Goal: Task Accomplishment & Management: Manage account settings

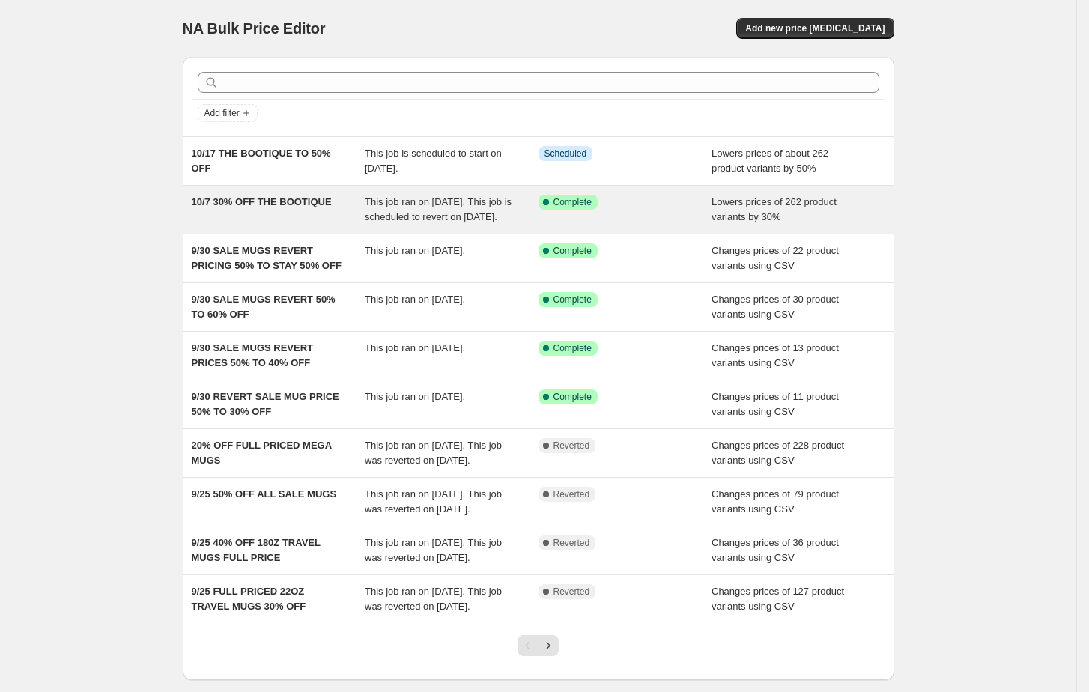
click at [269, 197] on span "10/7 30% OFF THE BOOTIQUE" at bounding box center [262, 201] width 140 height 11
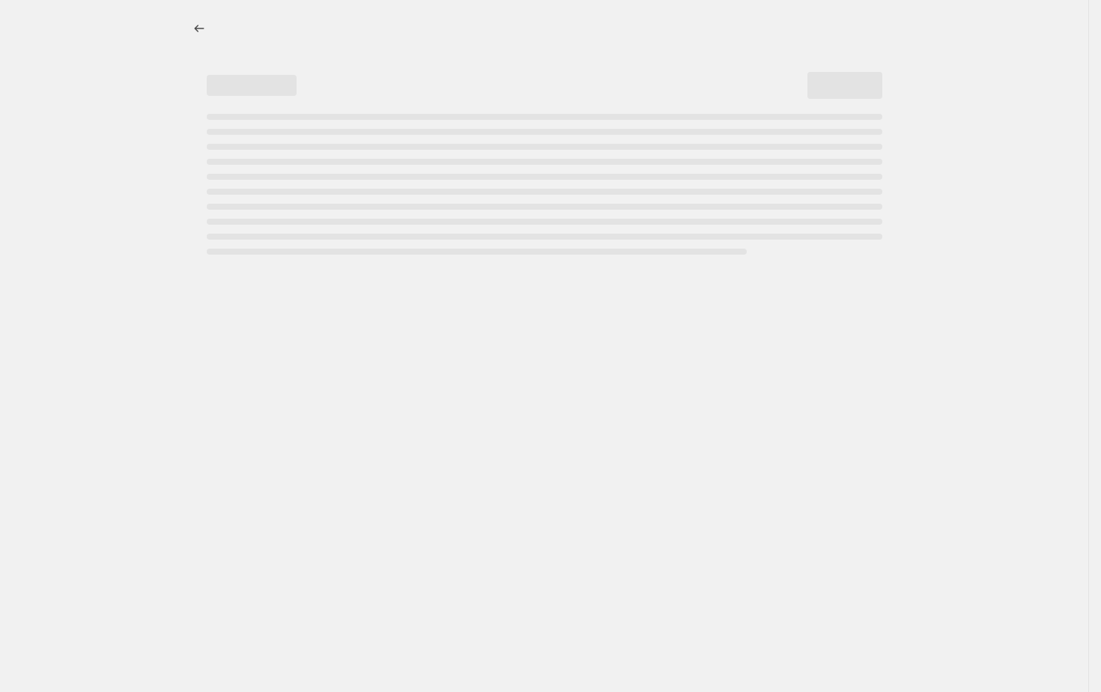
select select "percentage"
select select "collection"
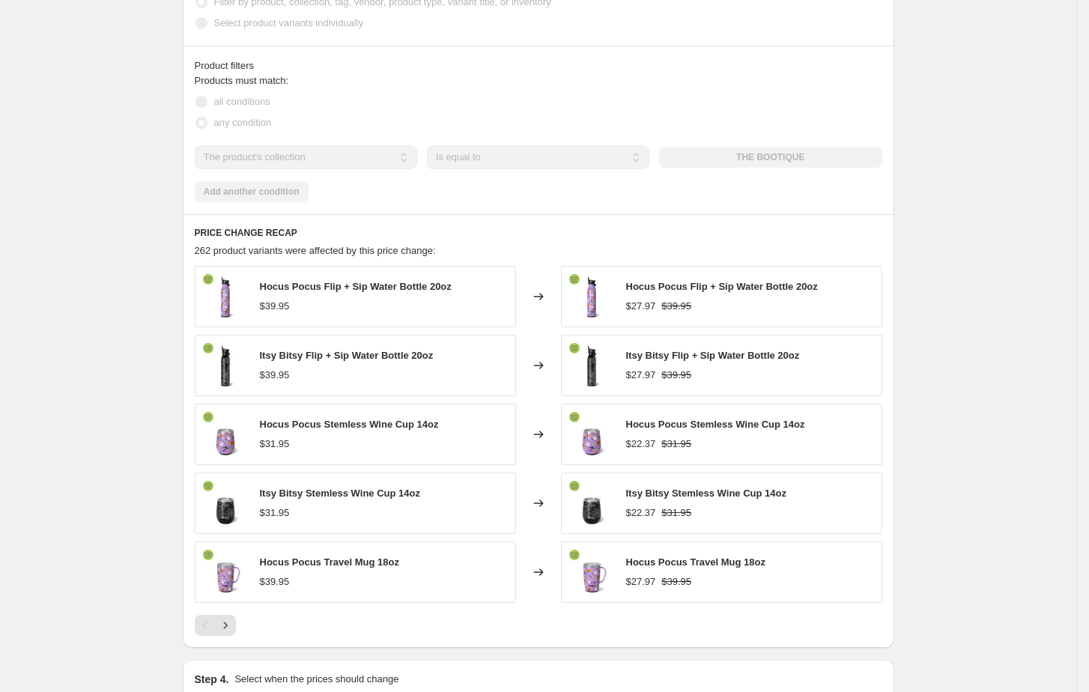
scroll to position [1123, 0]
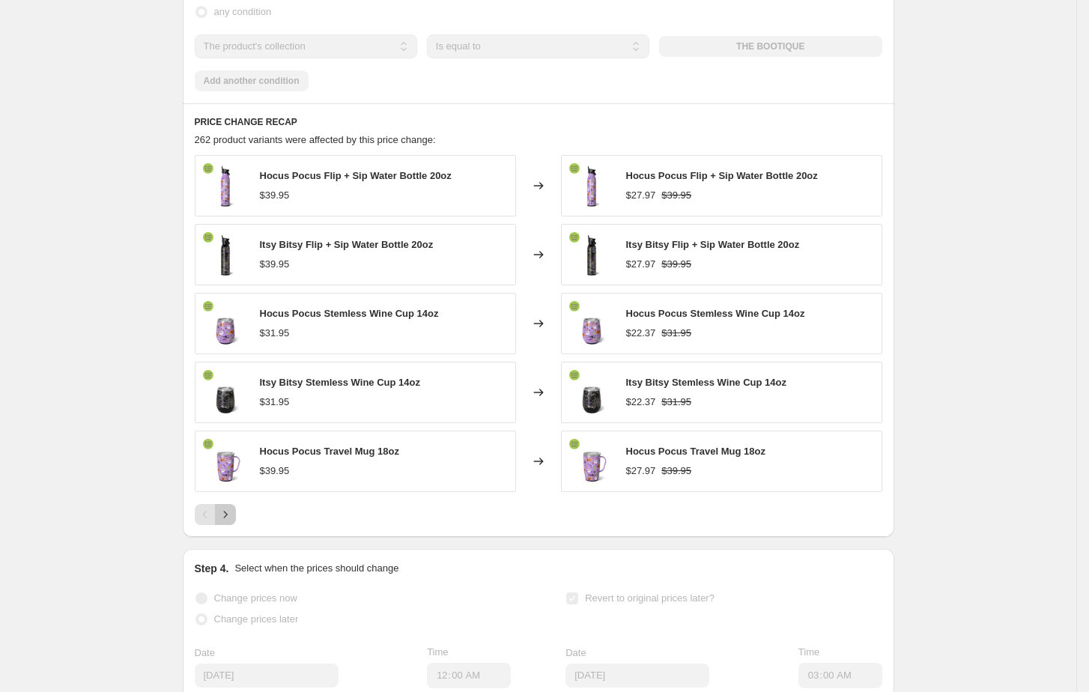
click at [230, 522] on icon "Next" at bounding box center [225, 514] width 15 height 15
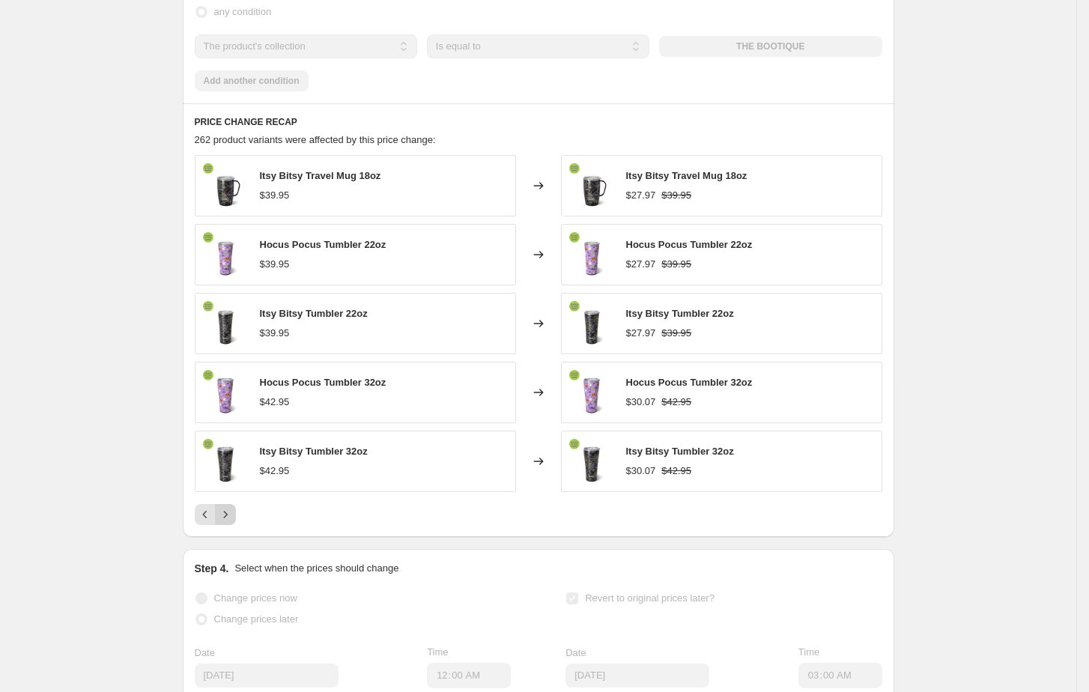
click at [230, 522] on icon "Next" at bounding box center [225, 514] width 15 height 15
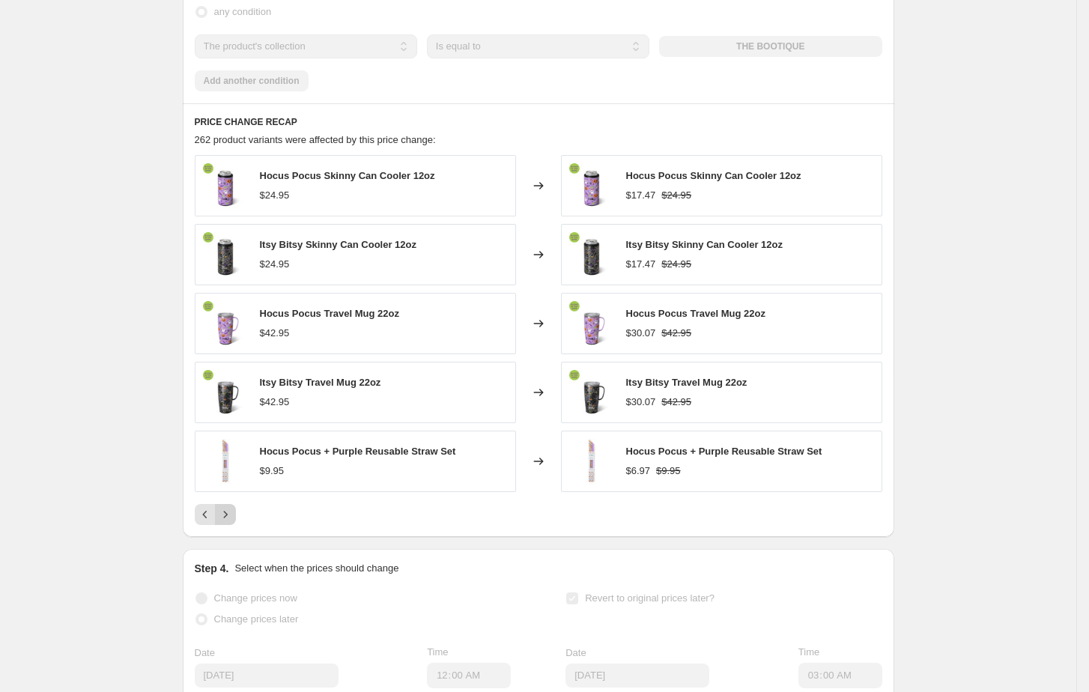
click at [230, 522] on icon "Next" at bounding box center [225, 514] width 15 height 15
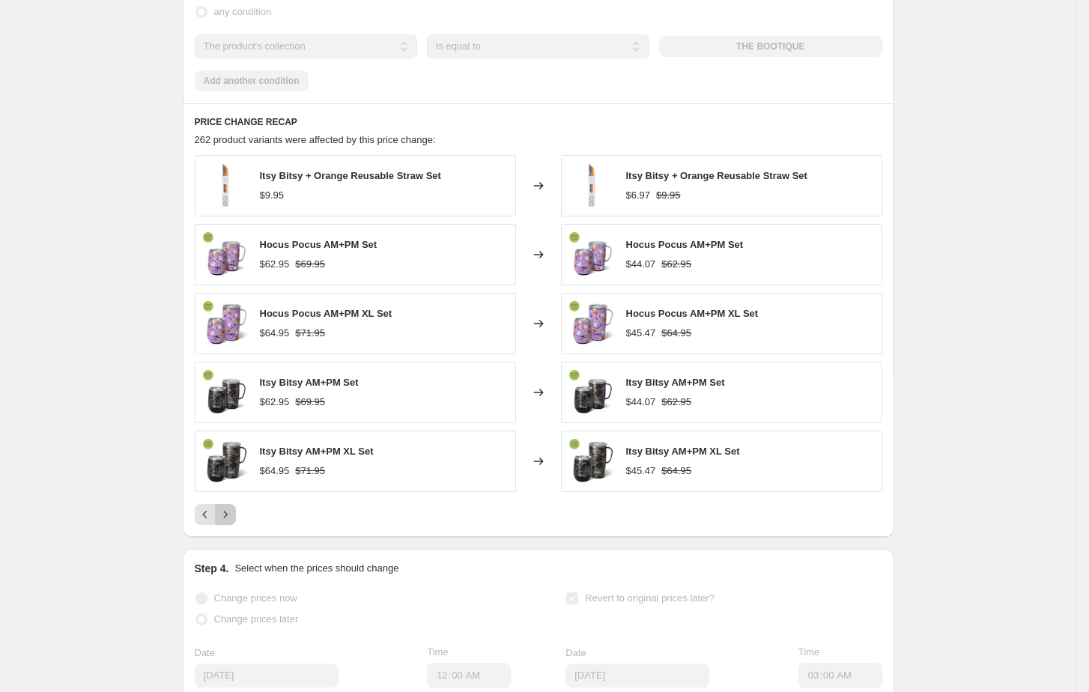
click at [230, 522] on icon "Next" at bounding box center [225, 514] width 15 height 15
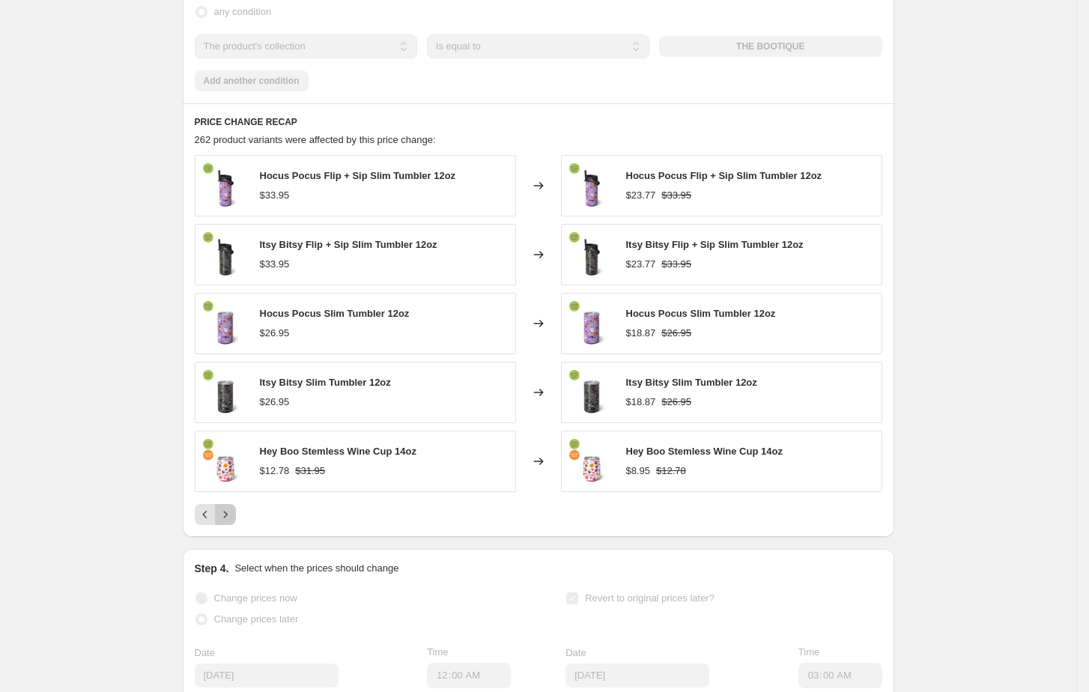
click at [230, 522] on icon "Next" at bounding box center [225, 514] width 15 height 15
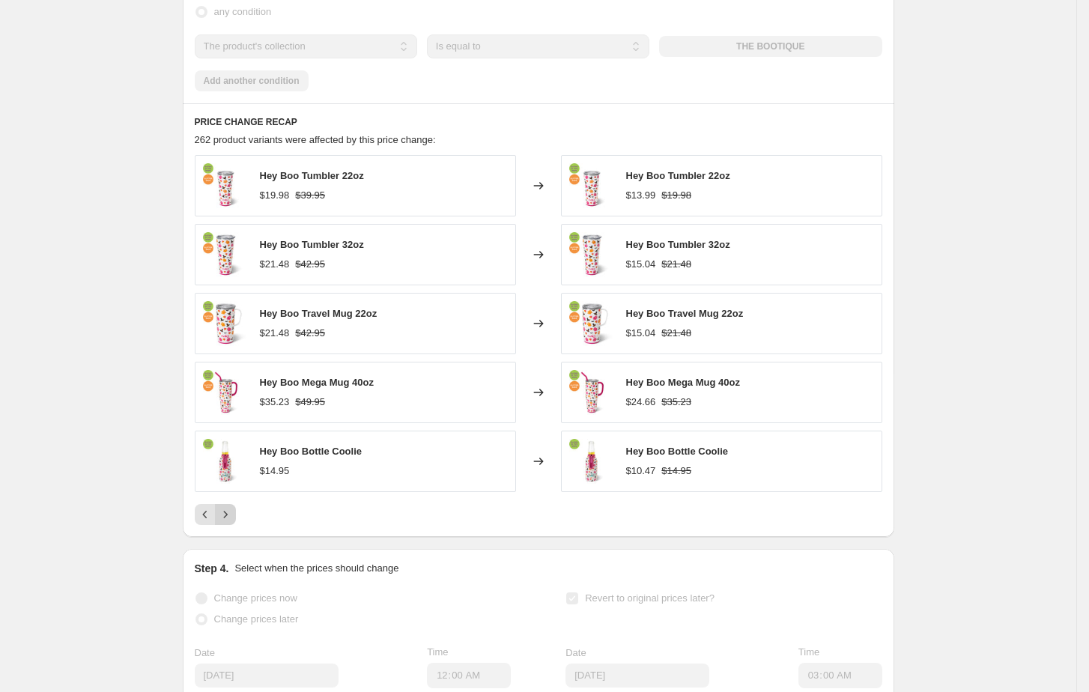
click at [230, 522] on icon "Next" at bounding box center [225, 514] width 15 height 15
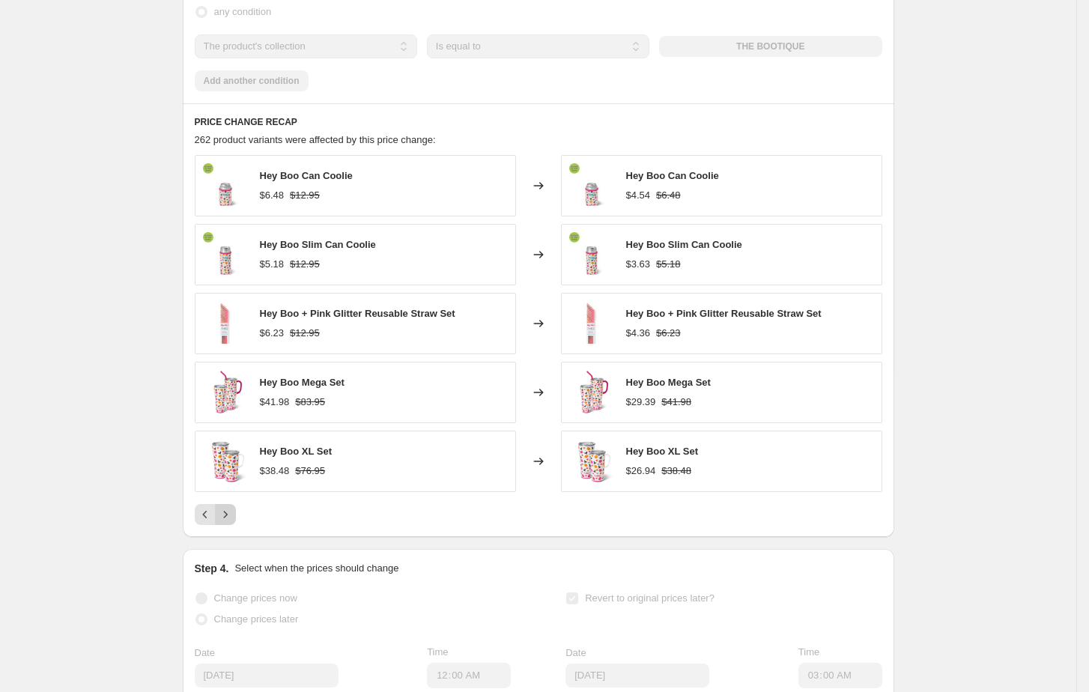
click at [230, 522] on icon "Next" at bounding box center [225, 514] width 15 height 15
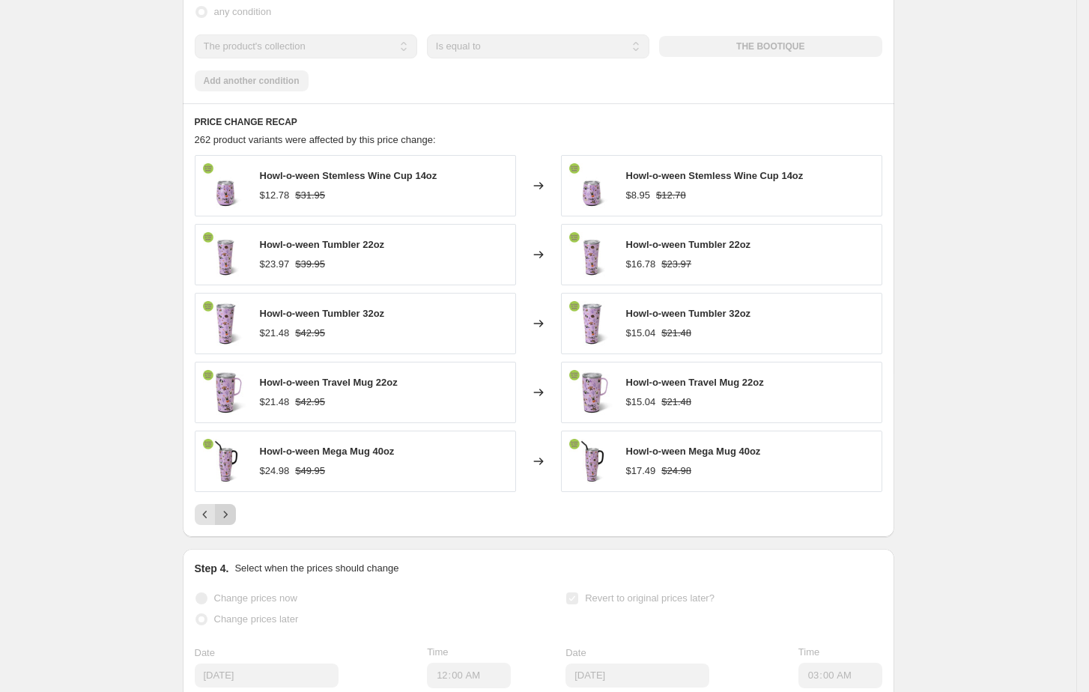
click at [230, 522] on icon "Next" at bounding box center [225, 514] width 15 height 15
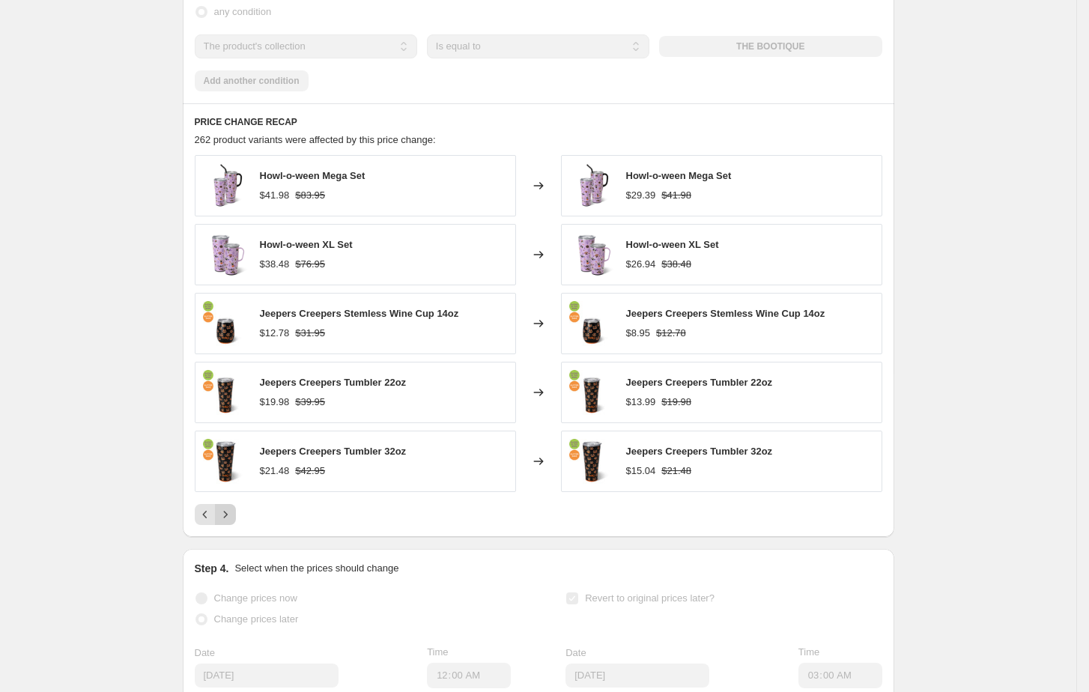
click at [230, 522] on icon "Next" at bounding box center [225, 514] width 15 height 15
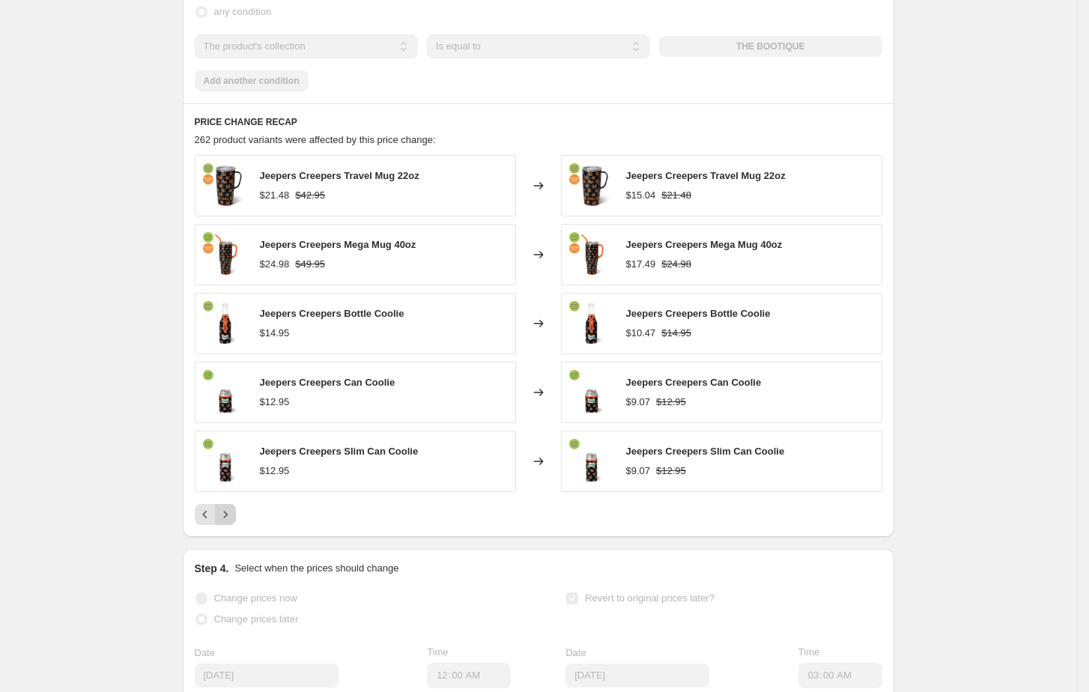
click at [230, 522] on icon "Next" at bounding box center [225, 514] width 15 height 15
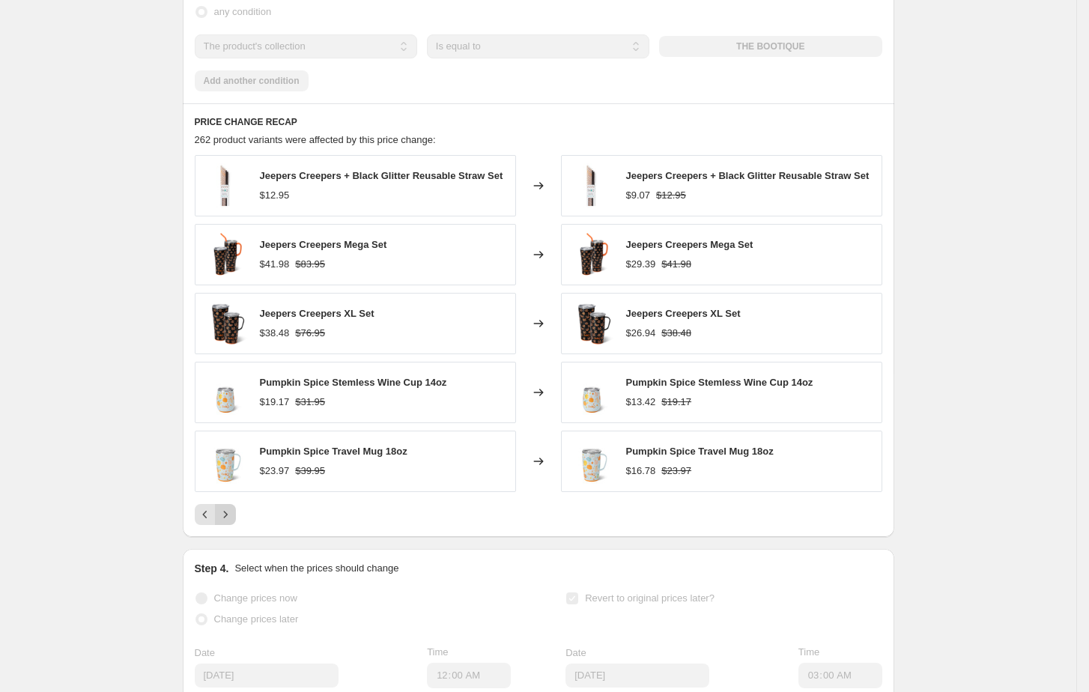
click at [230, 522] on icon "Next" at bounding box center [225, 514] width 15 height 15
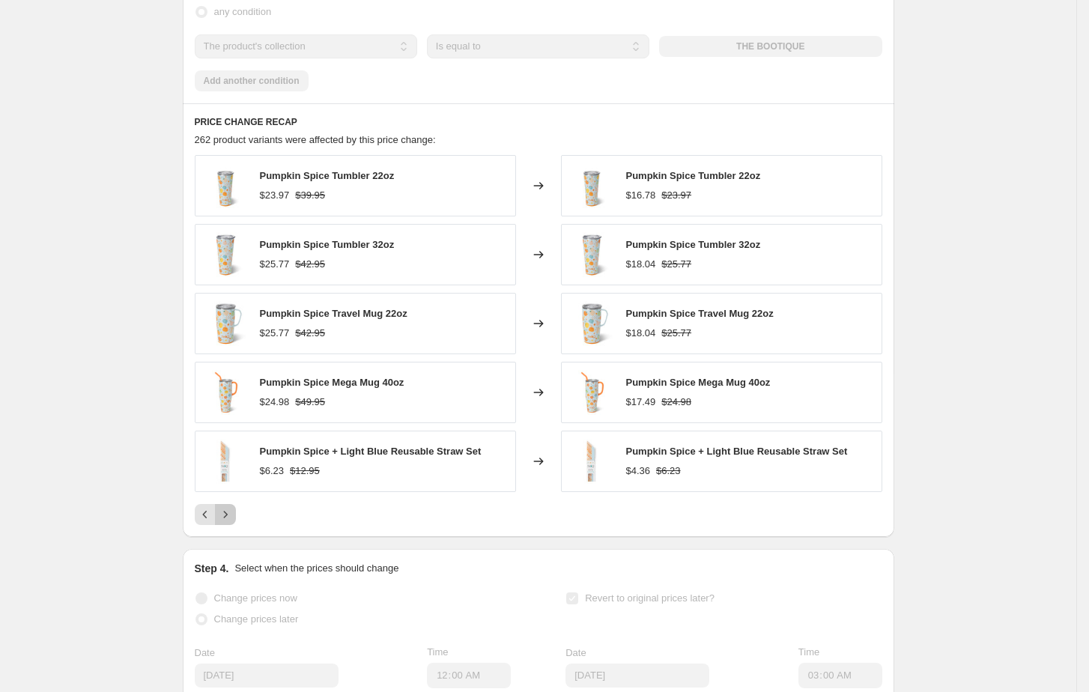
click at [230, 522] on icon "Next" at bounding box center [225, 514] width 15 height 15
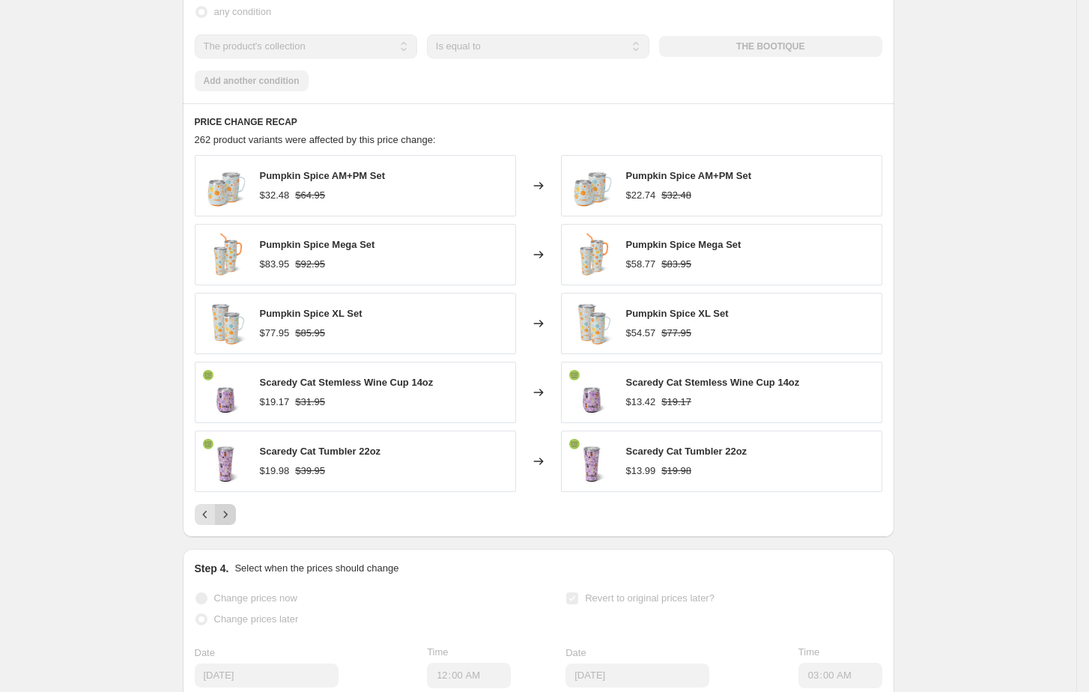
click at [230, 522] on icon "Next" at bounding box center [225, 514] width 15 height 15
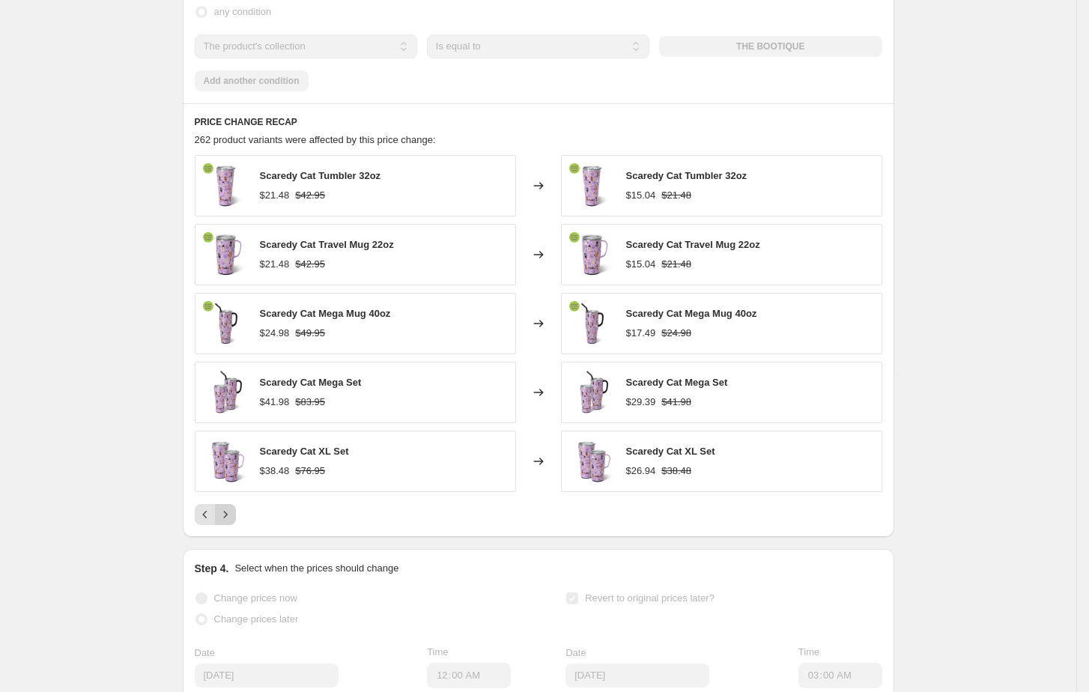
click at [230, 522] on icon "Next" at bounding box center [225, 514] width 15 height 15
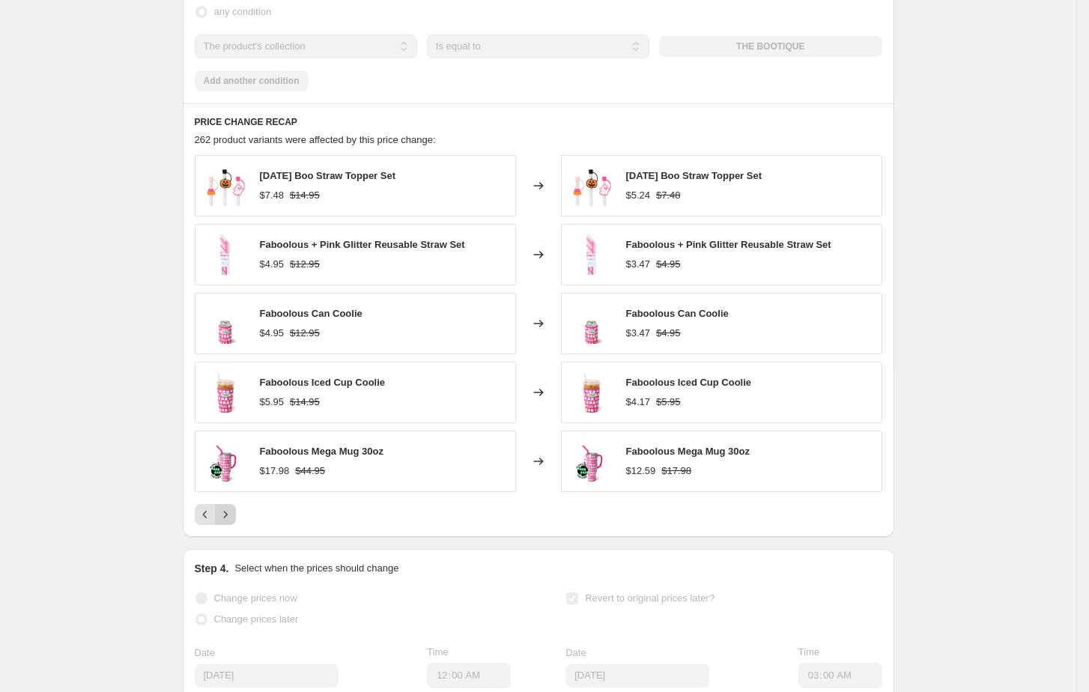
click at [230, 522] on icon "Next" at bounding box center [225, 514] width 15 height 15
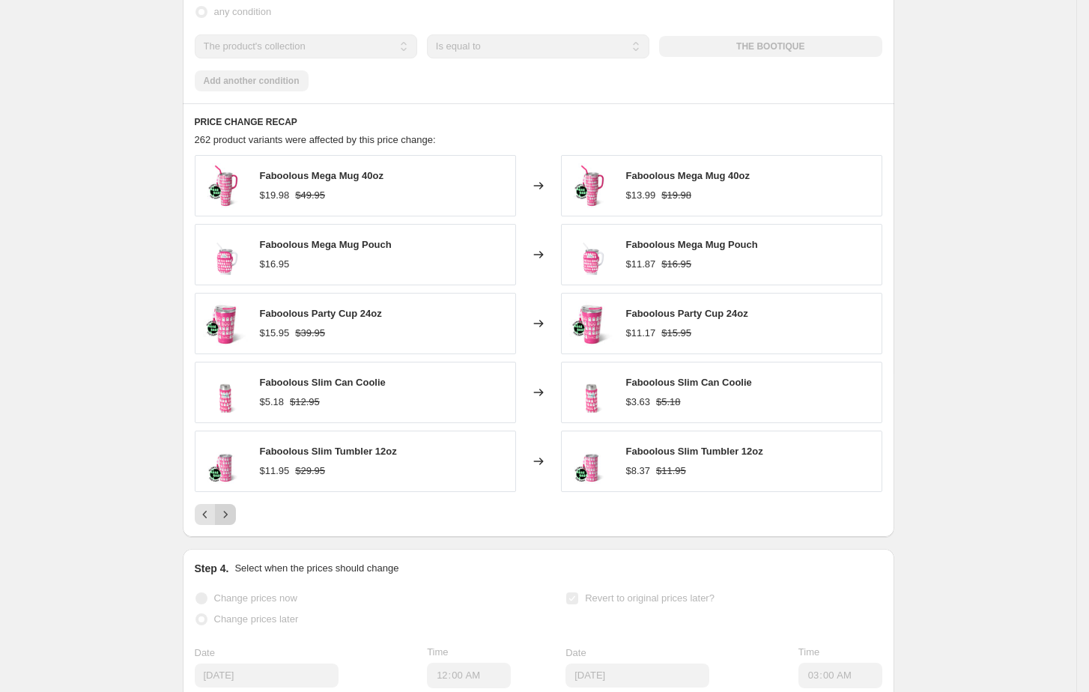
click at [233, 522] on icon "Next" at bounding box center [225, 514] width 15 height 15
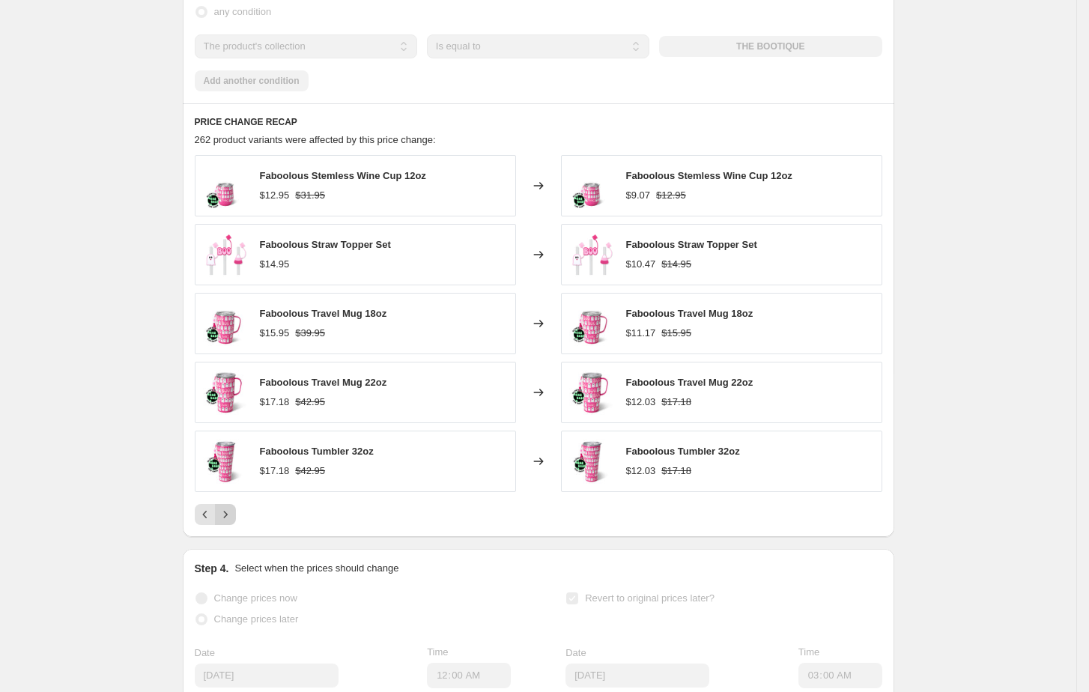
click at [233, 522] on icon "Next" at bounding box center [225, 514] width 15 height 15
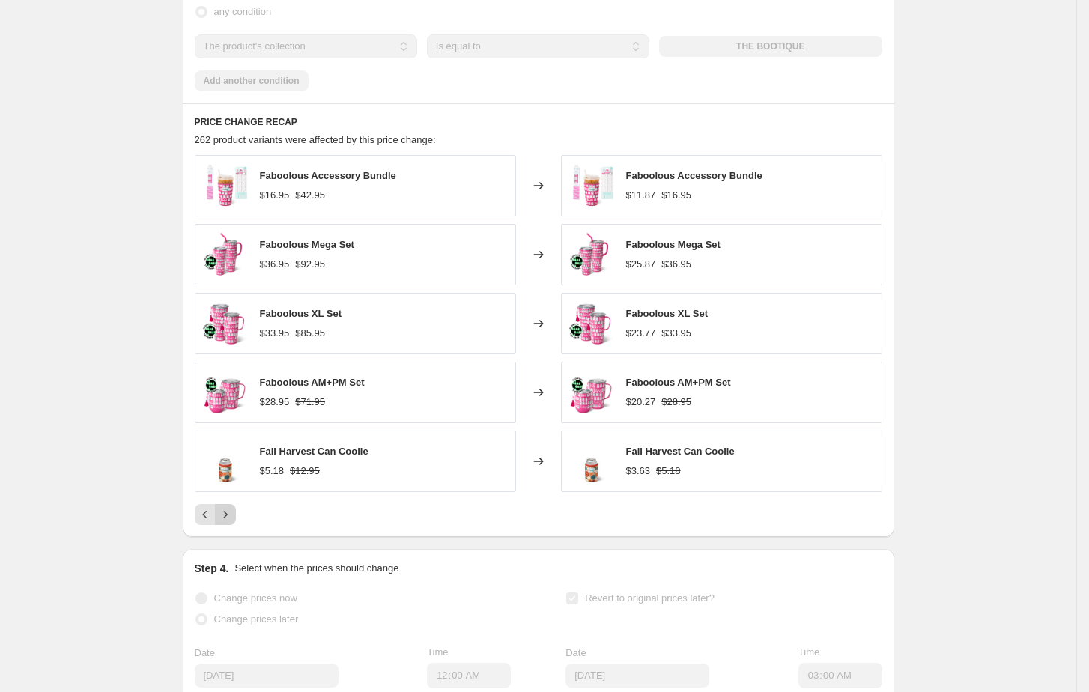
click at [233, 522] on icon "Next" at bounding box center [225, 514] width 15 height 15
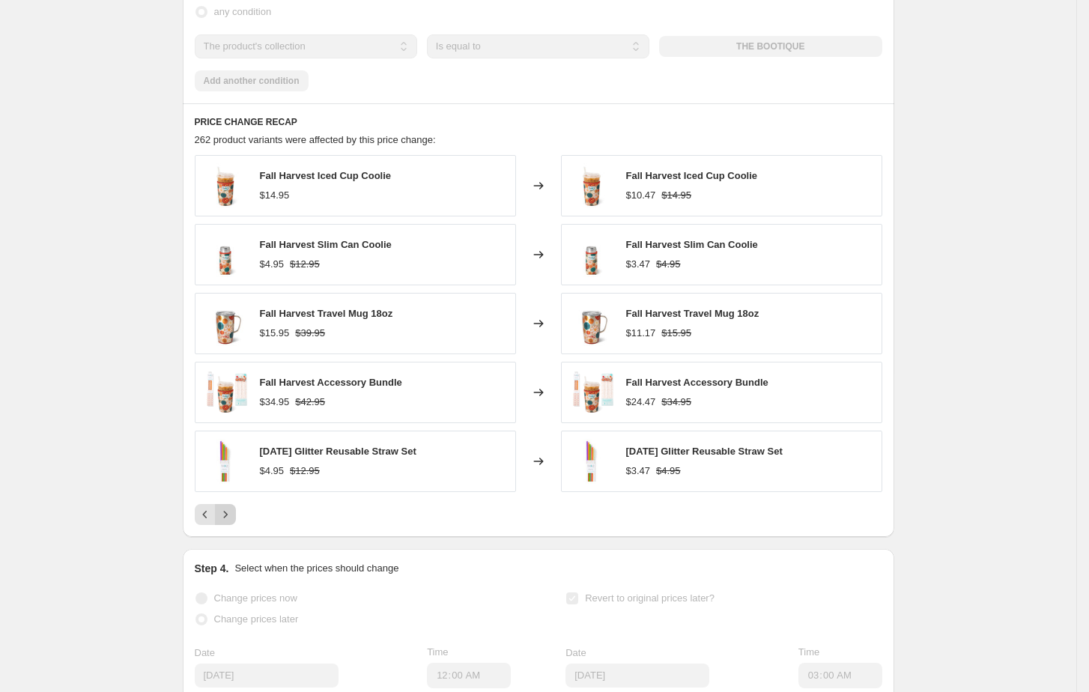
click at [233, 522] on icon "Next" at bounding box center [225, 514] width 15 height 15
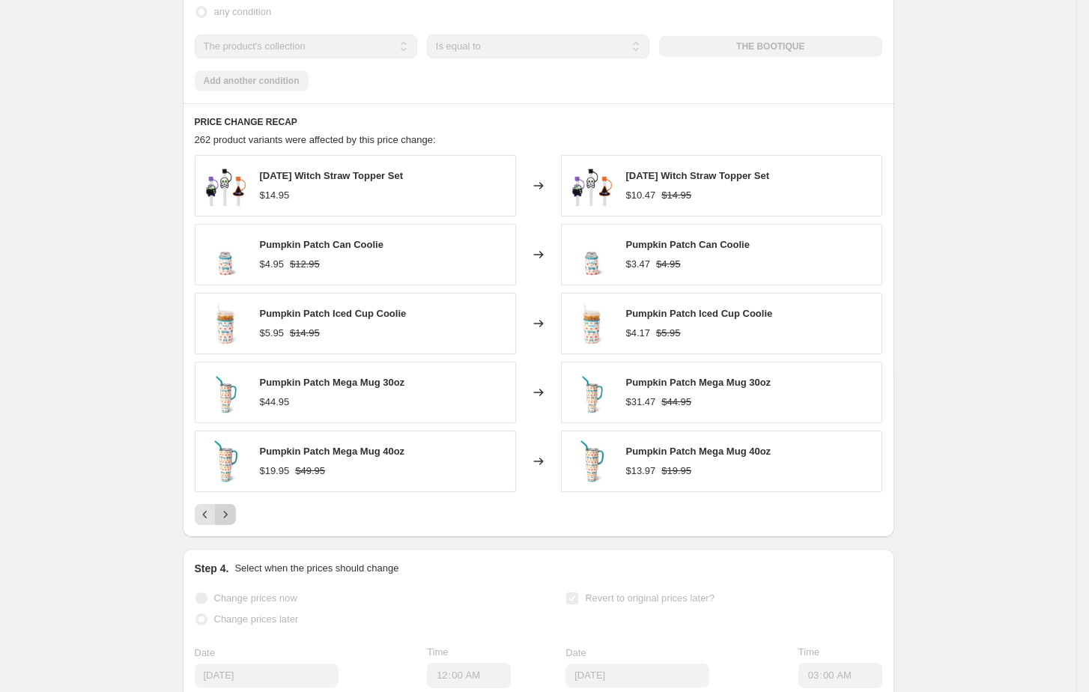
click at [233, 522] on icon "Next" at bounding box center [225, 514] width 15 height 15
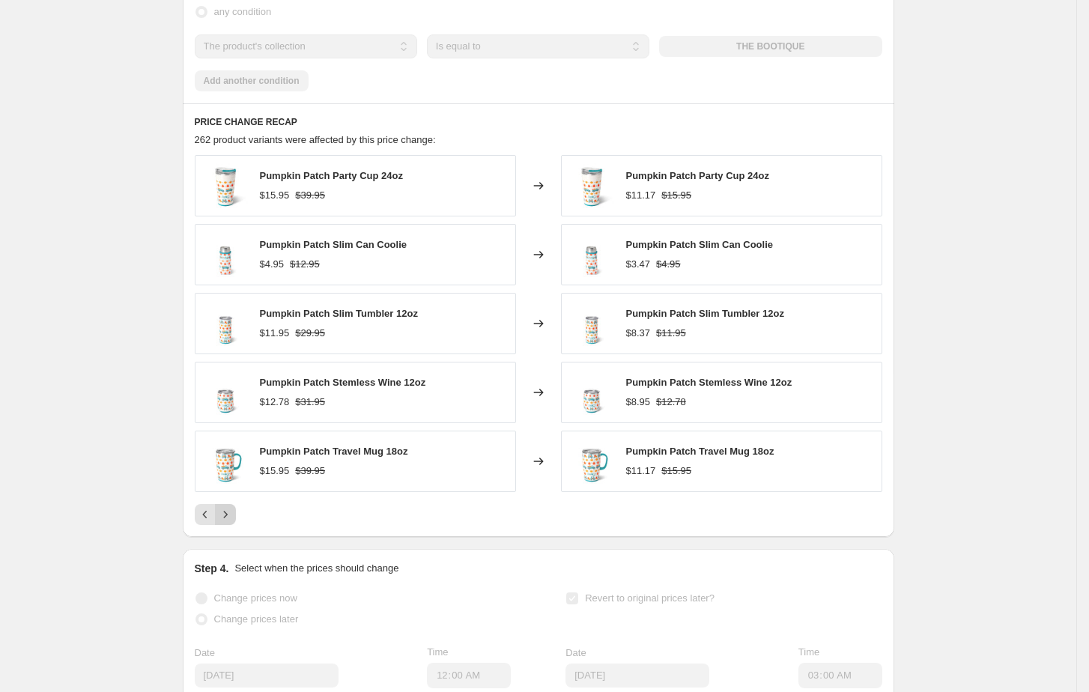
click at [233, 522] on icon "Next" at bounding box center [225, 514] width 15 height 15
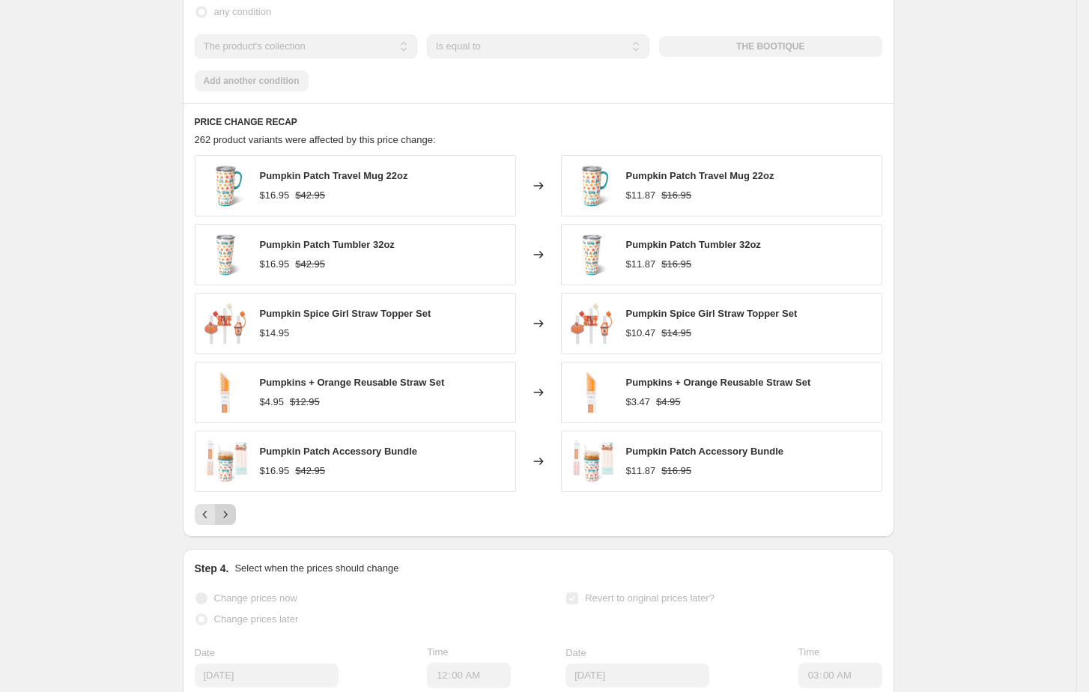
click at [233, 522] on icon "Next" at bounding box center [225, 514] width 15 height 15
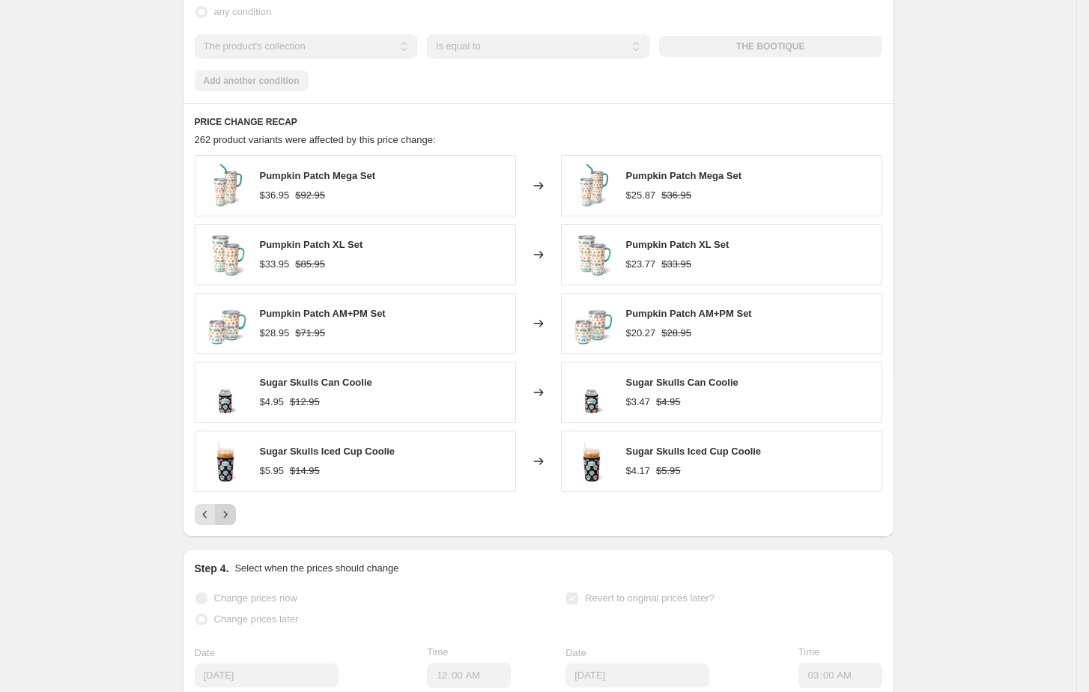
click at [233, 522] on icon "Next" at bounding box center [225, 514] width 15 height 15
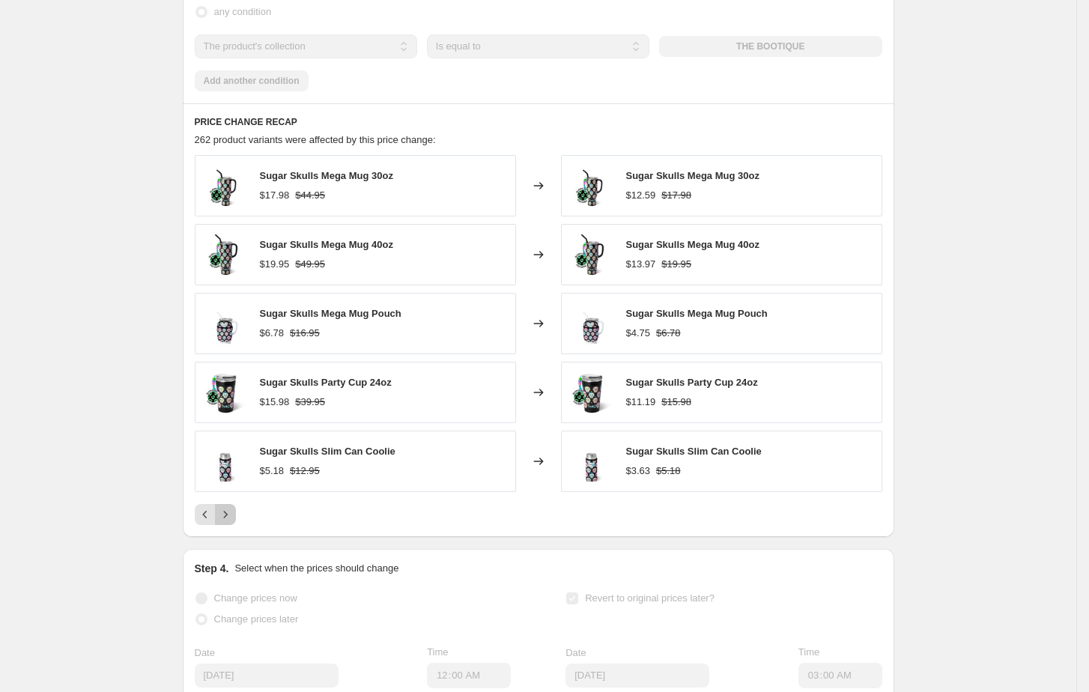
click at [233, 522] on icon "Next" at bounding box center [225, 514] width 15 height 15
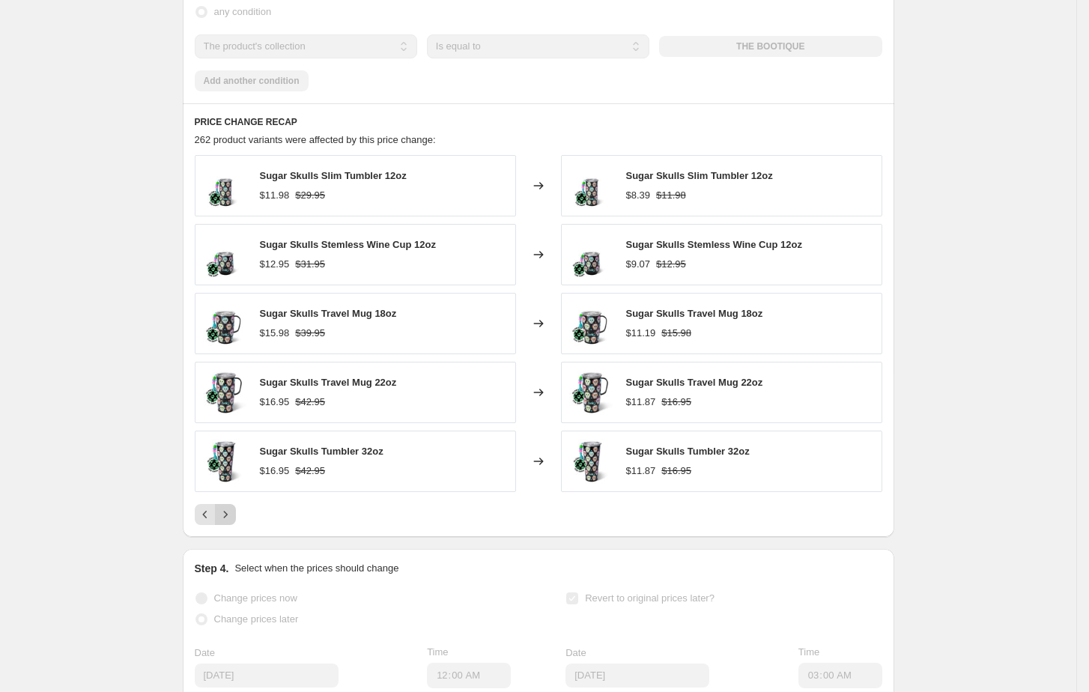
click at [233, 522] on icon "Next" at bounding box center [225, 514] width 15 height 15
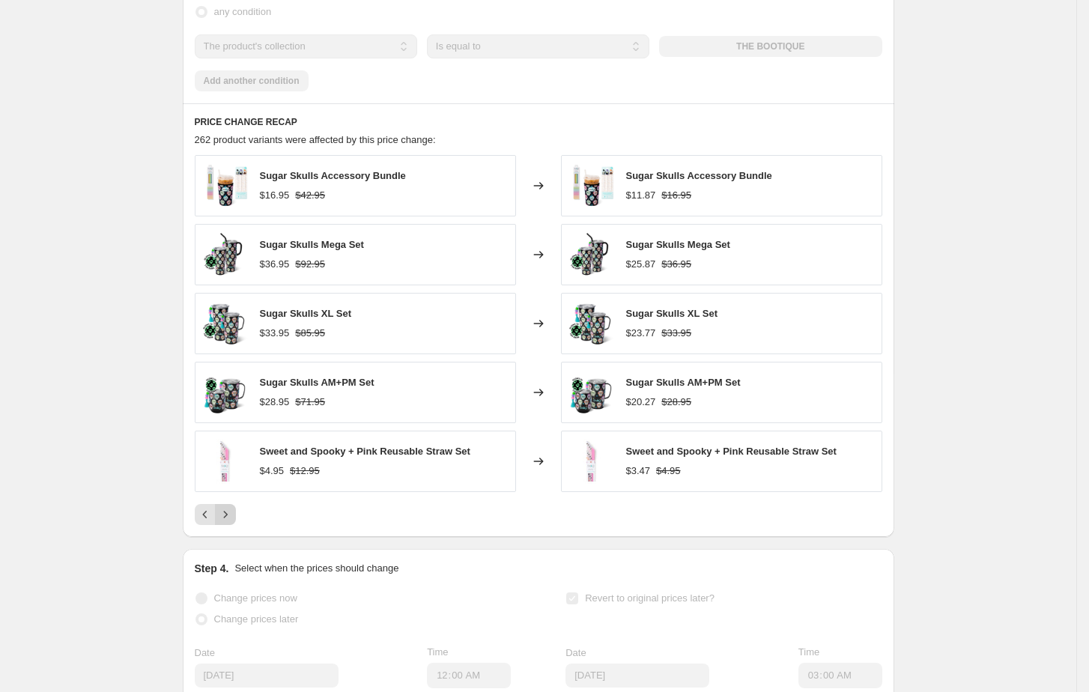
click at [233, 522] on icon "Next" at bounding box center [225, 514] width 15 height 15
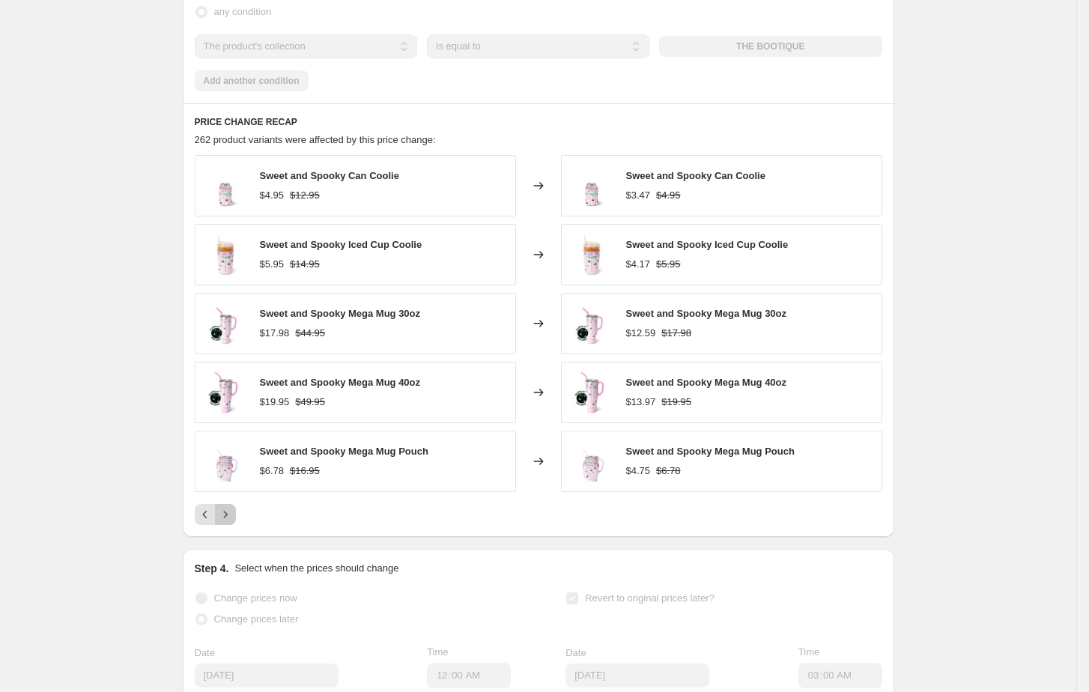
click at [233, 522] on icon "Next" at bounding box center [225, 514] width 15 height 15
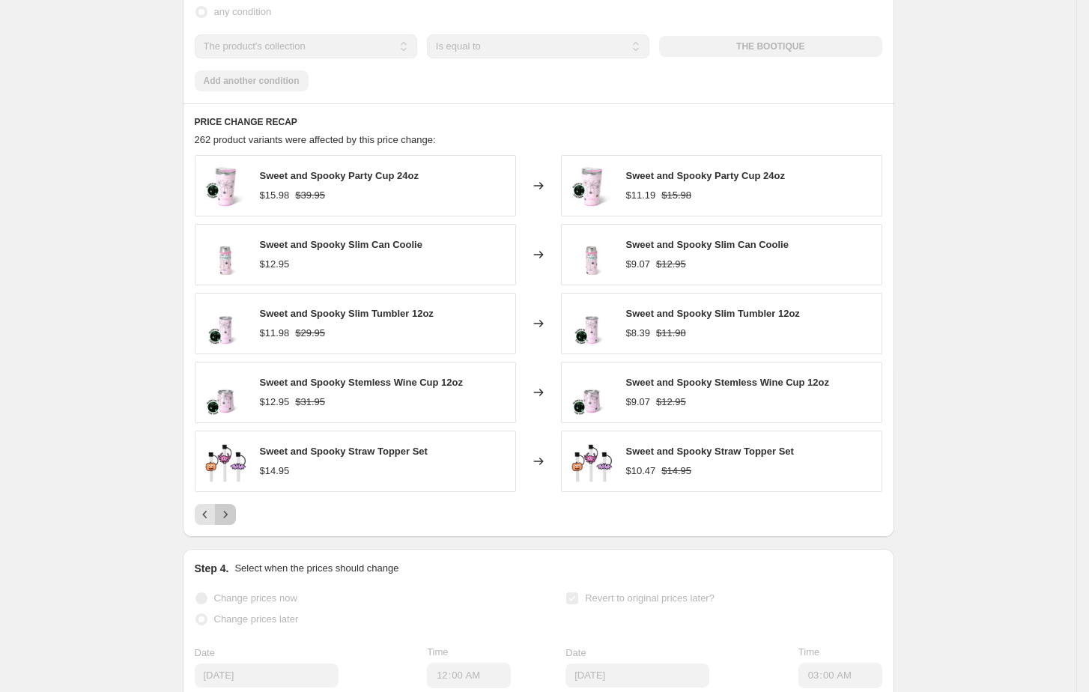
click at [233, 522] on icon "Next" at bounding box center [225, 514] width 15 height 15
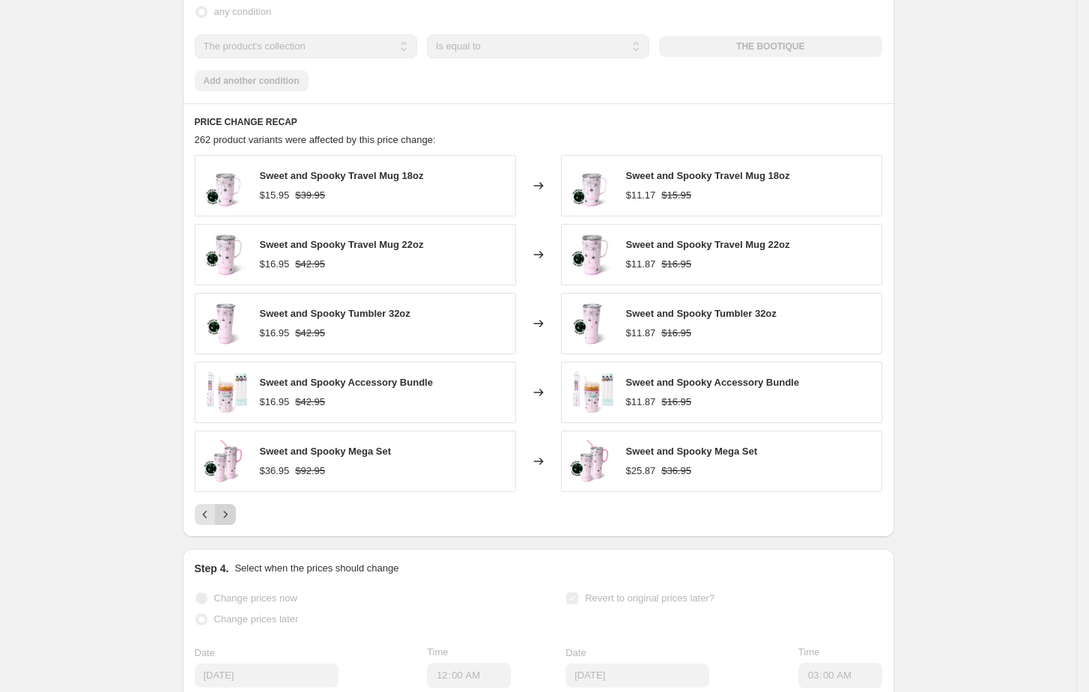
click at [233, 522] on icon "Next" at bounding box center [225, 514] width 15 height 15
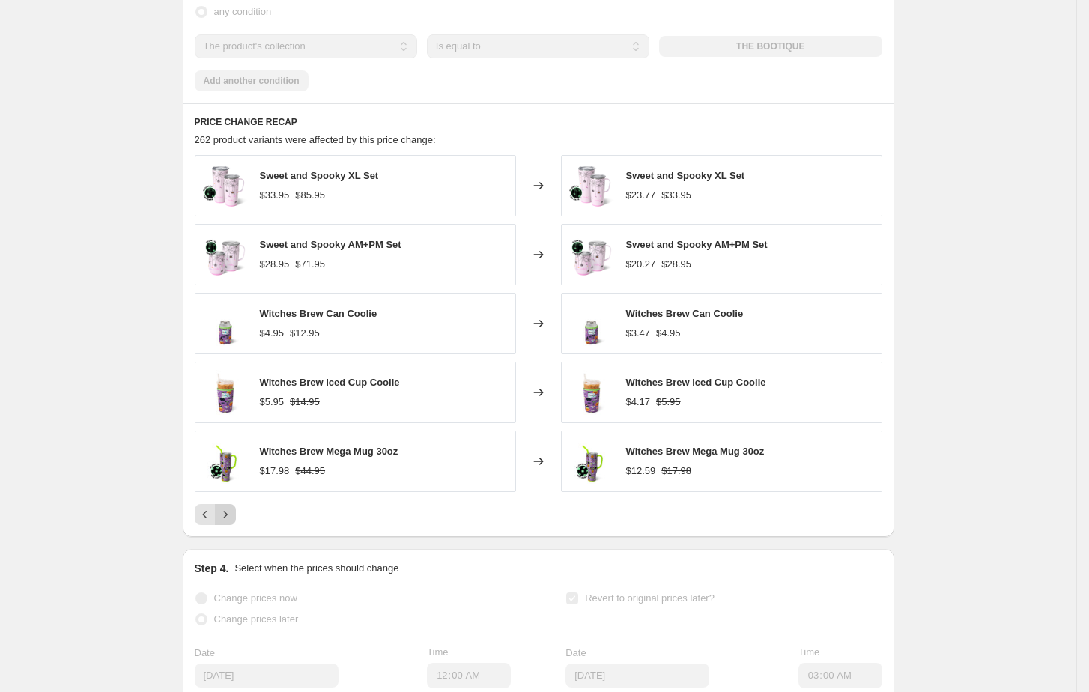
click at [233, 522] on icon "Next" at bounding box center [225, 514] width 15 height 15
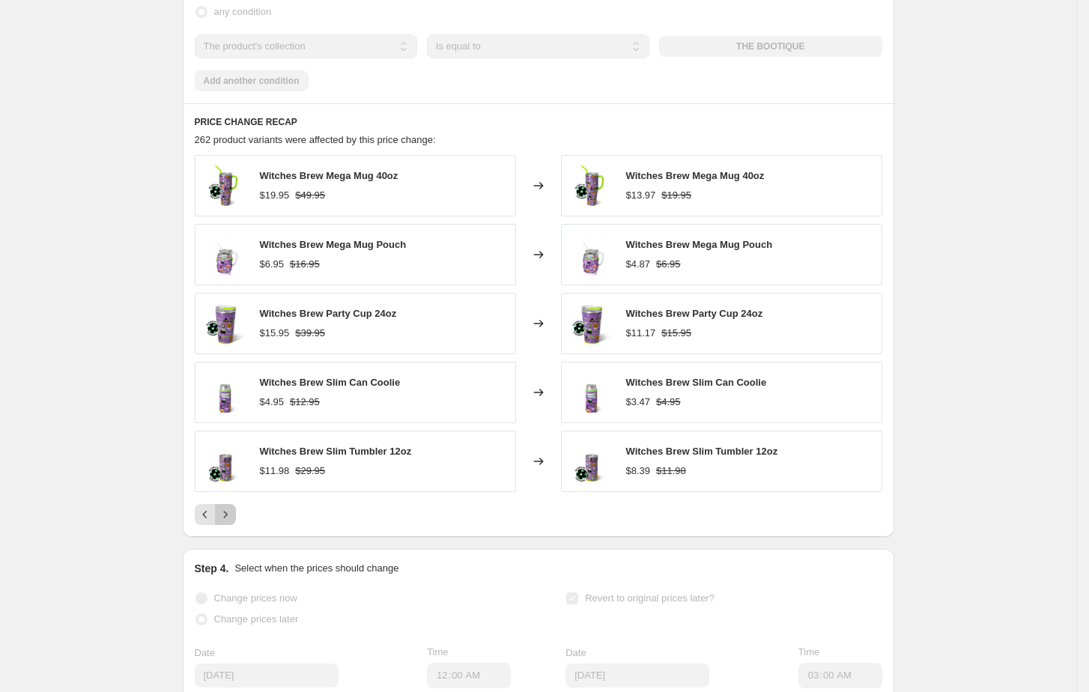
click at [233, 522] on icon "Next" at bounding box center [225, 514] width 15 height 15
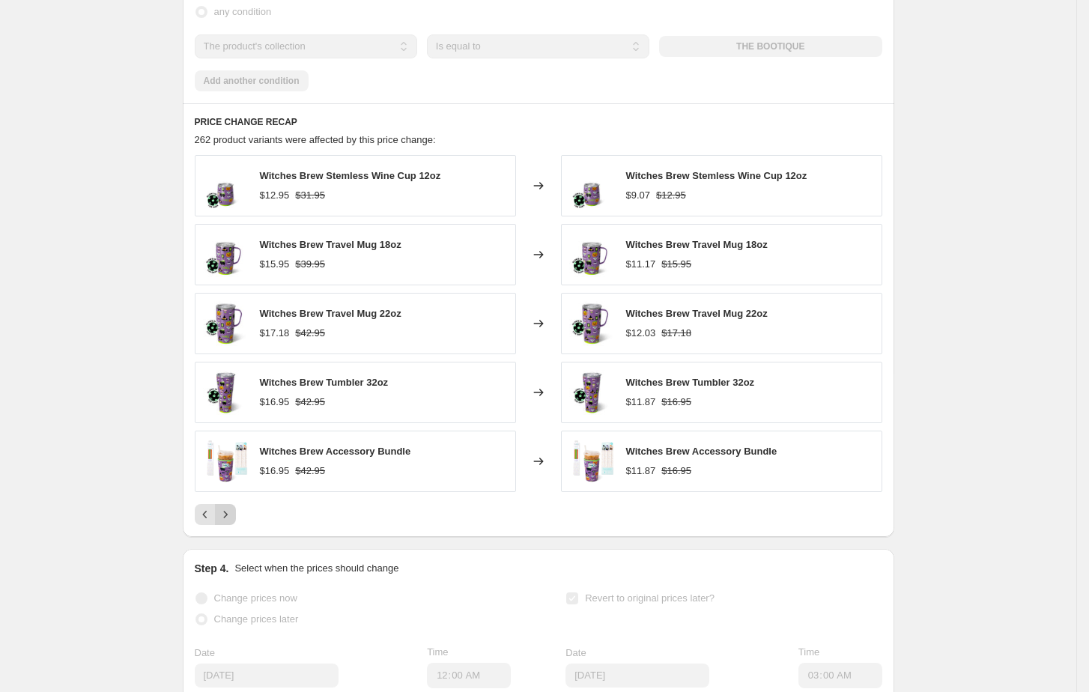
click at [233, 522] on icon "Next" at bounding box center [225, 514] width 15 height 15
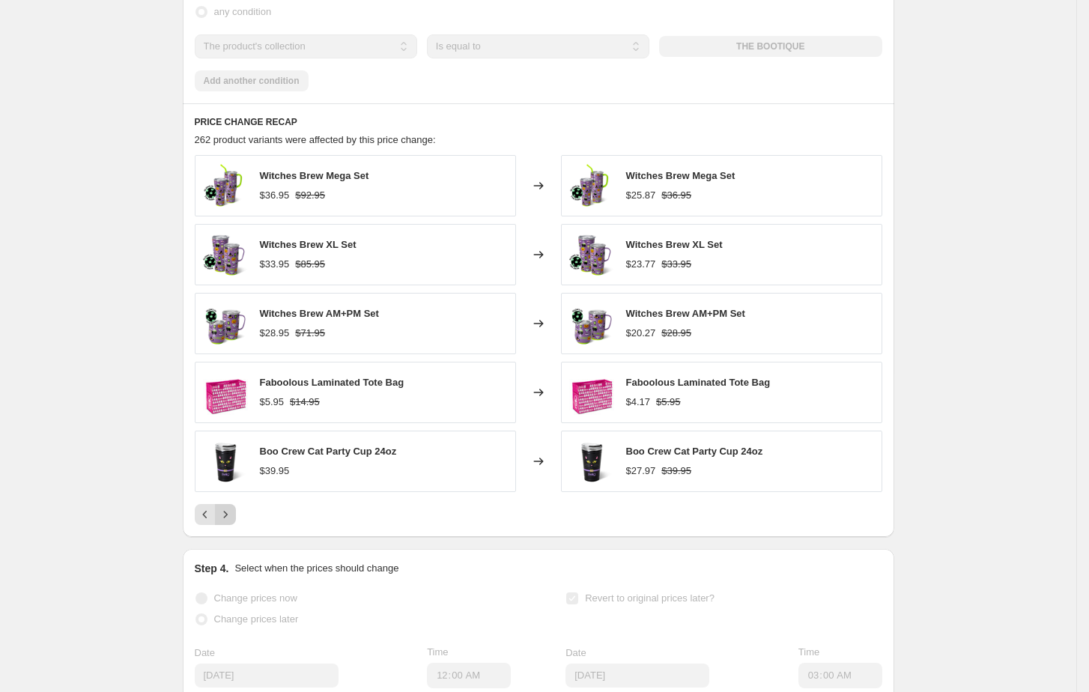
click at [233, 522] on icon "Next" at bounding box center [225, 514] width 15 height 15
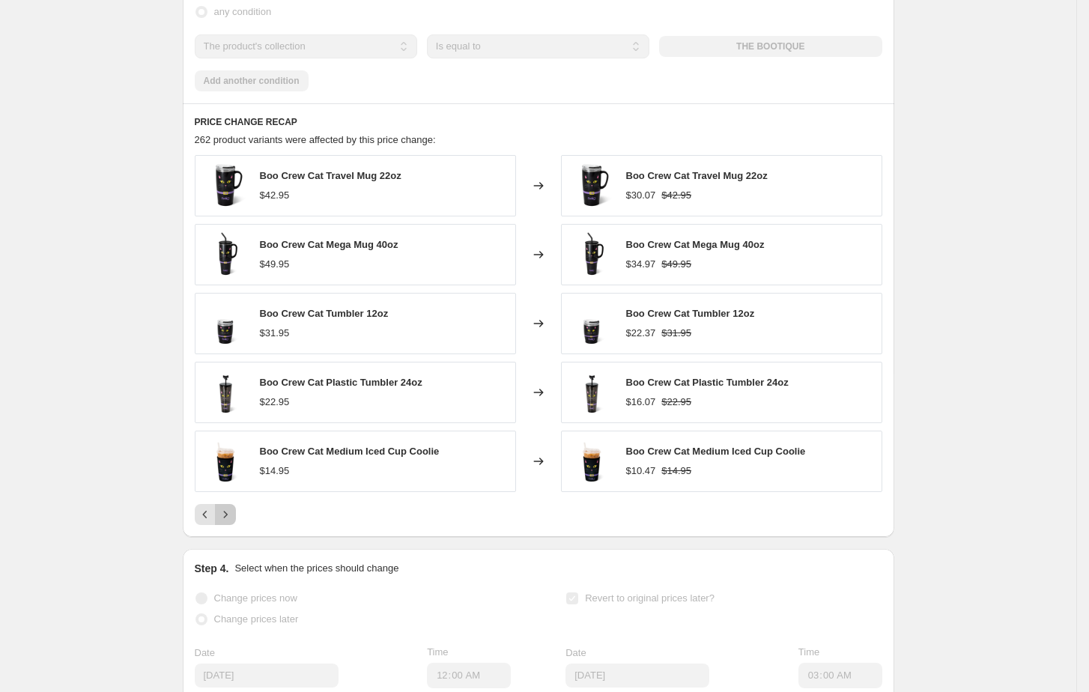
click at [233, 522] on icon "Next" at bounding box center [225, 514] width 15 height 15
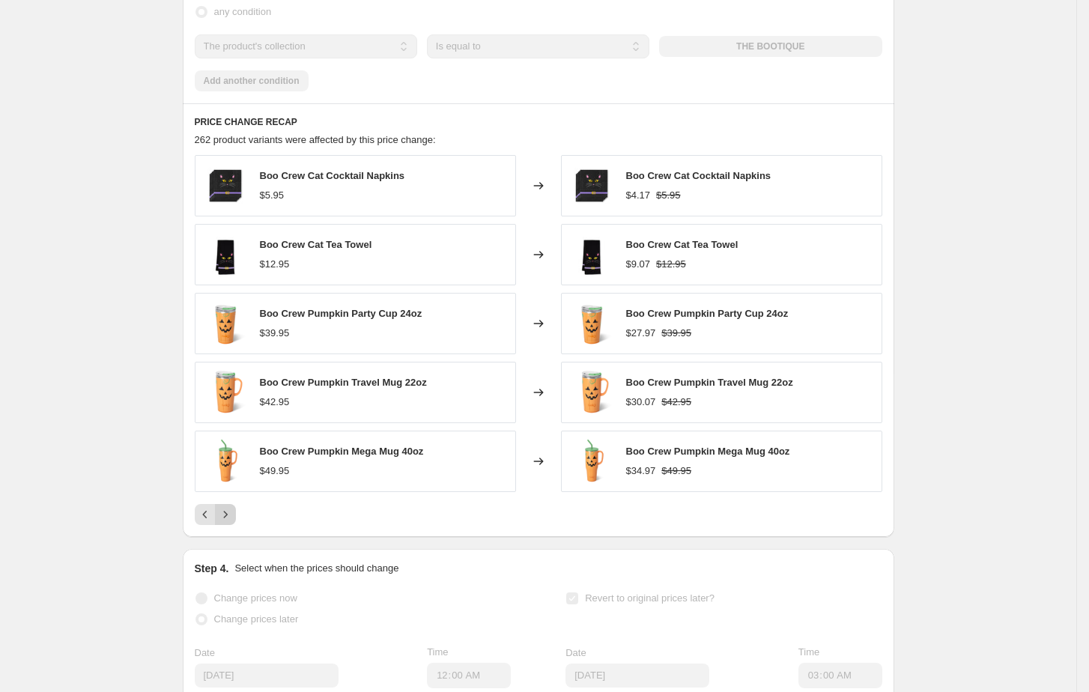
click at [233, 522] on icon "Next" at bounding box center [225, 514] width 15 height 15
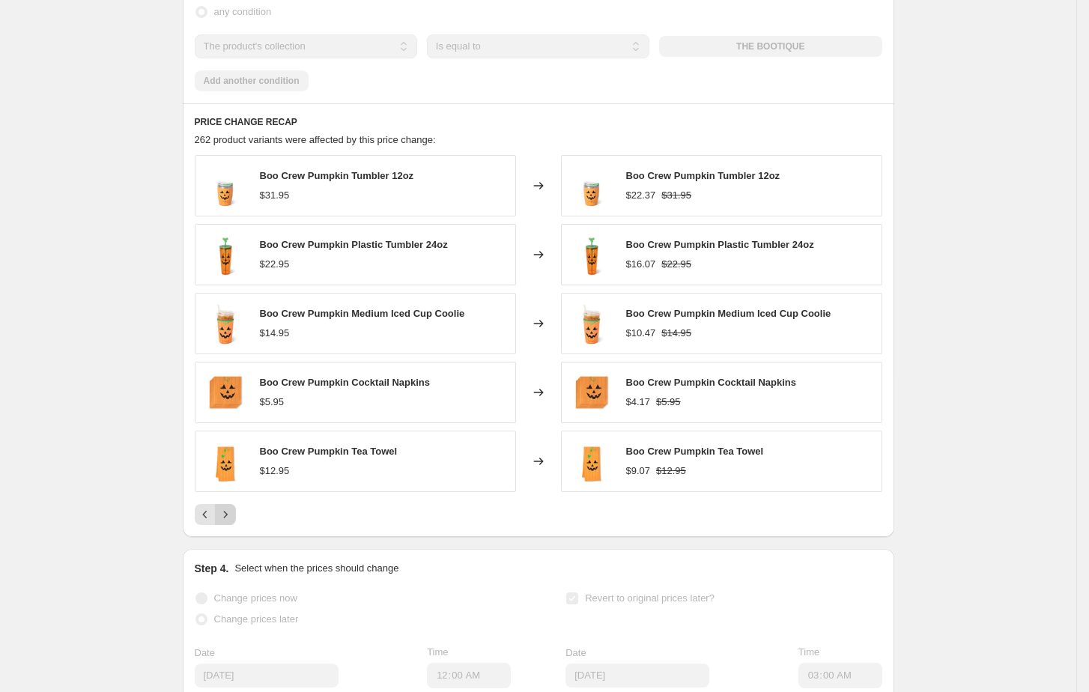
click at [233, 522] on icon "Next" at bounding box center [225, 514] width 15 height 15
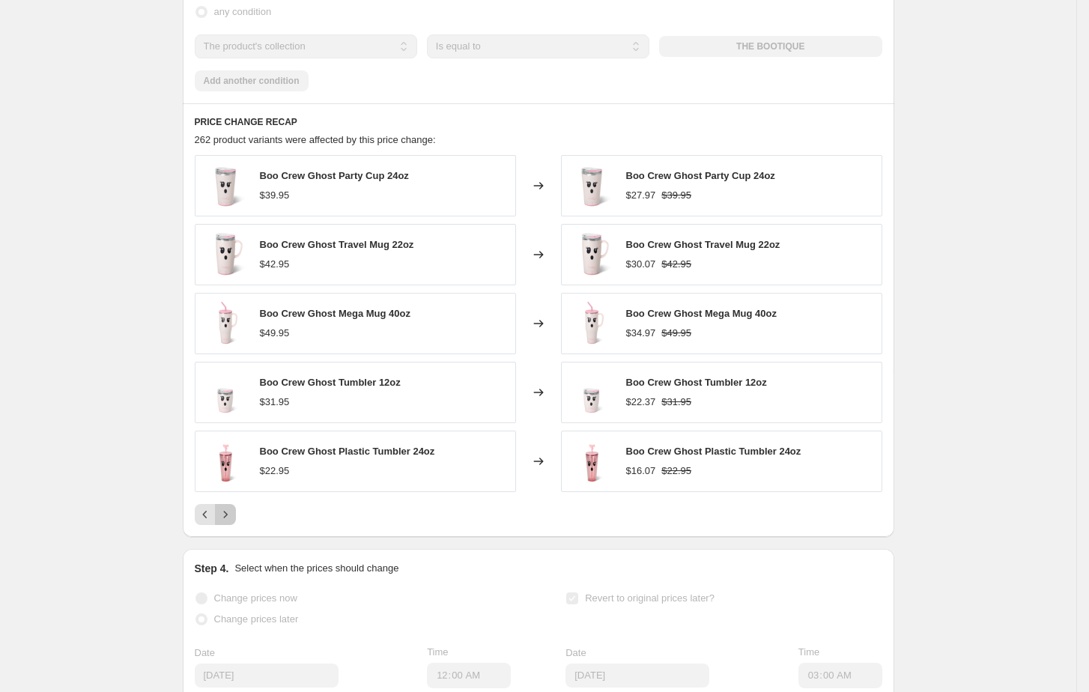
click at [233, 522] on icon "Next" at bounding box center [225, 514] width 15 height 15
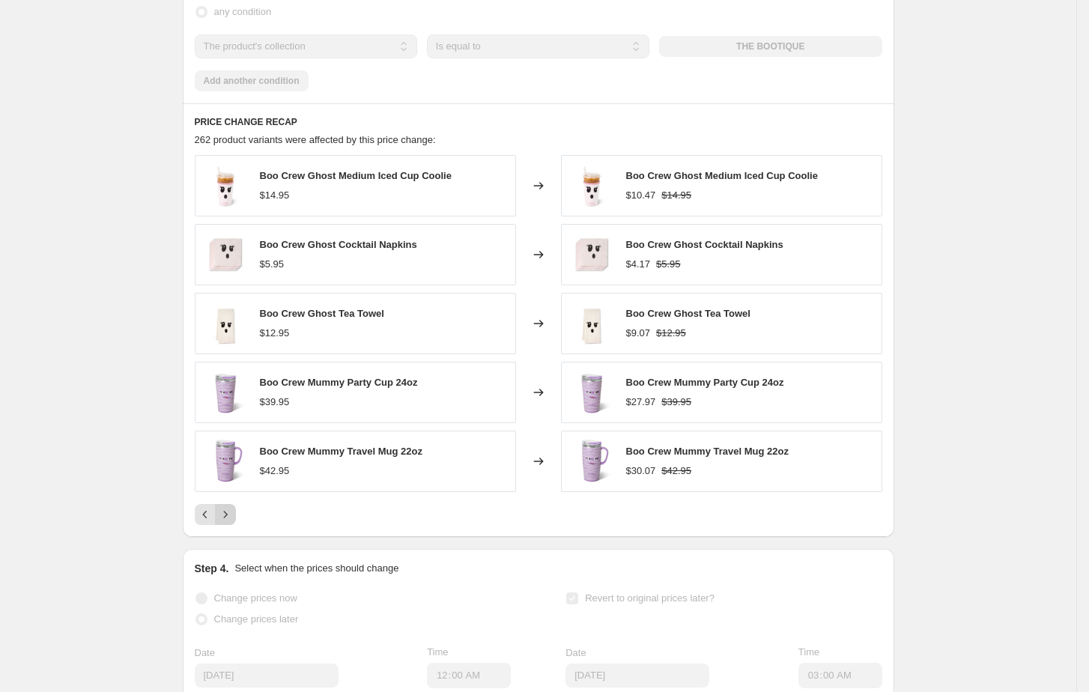
click at [233, 522] on icon "Next" at bounding box center [225, 514] width 15 height 15
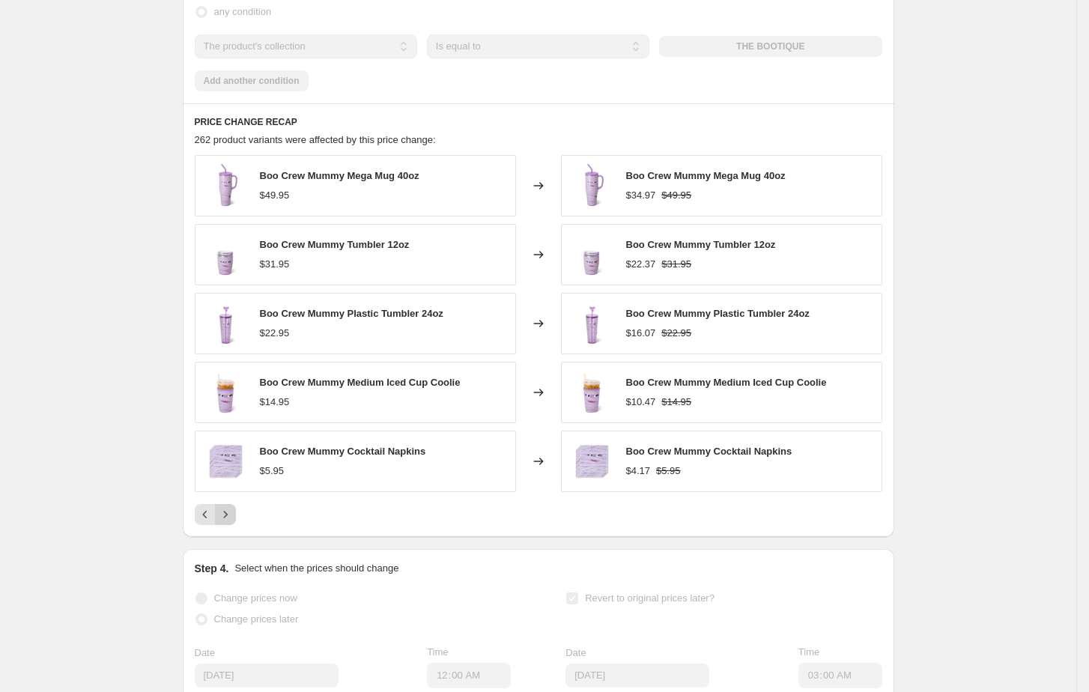
click at [233, 522] on icon "Next" at bounding box center [225, 514] width 15 height 15
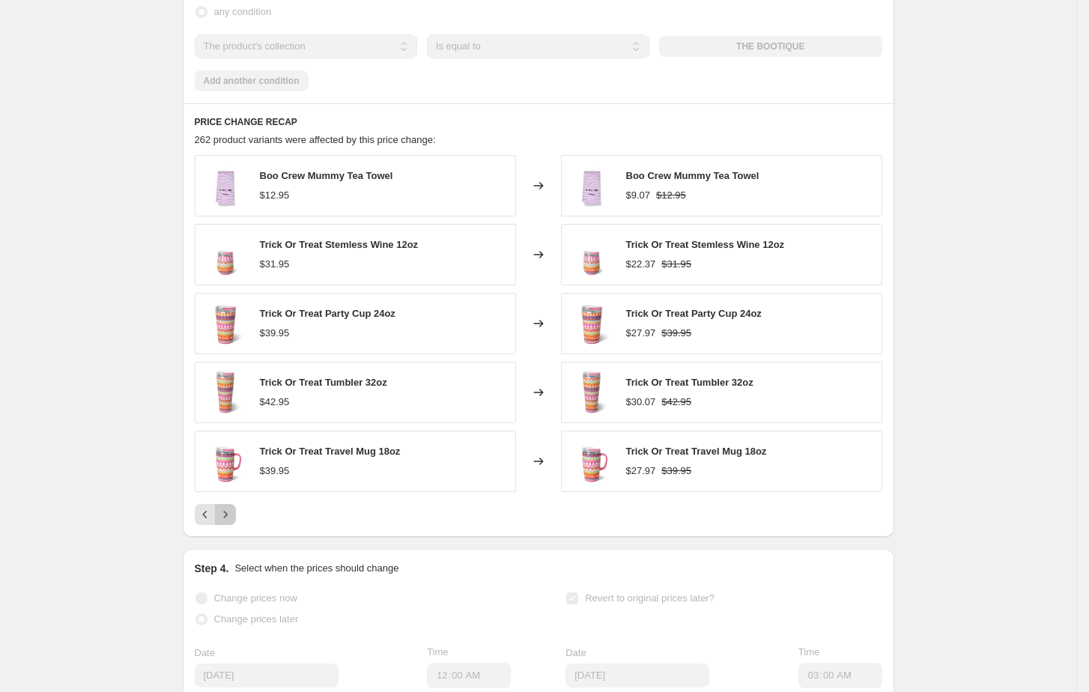
click at [233, 522] on icon "Next" at bounding box center [225, 514] width 15 height 15
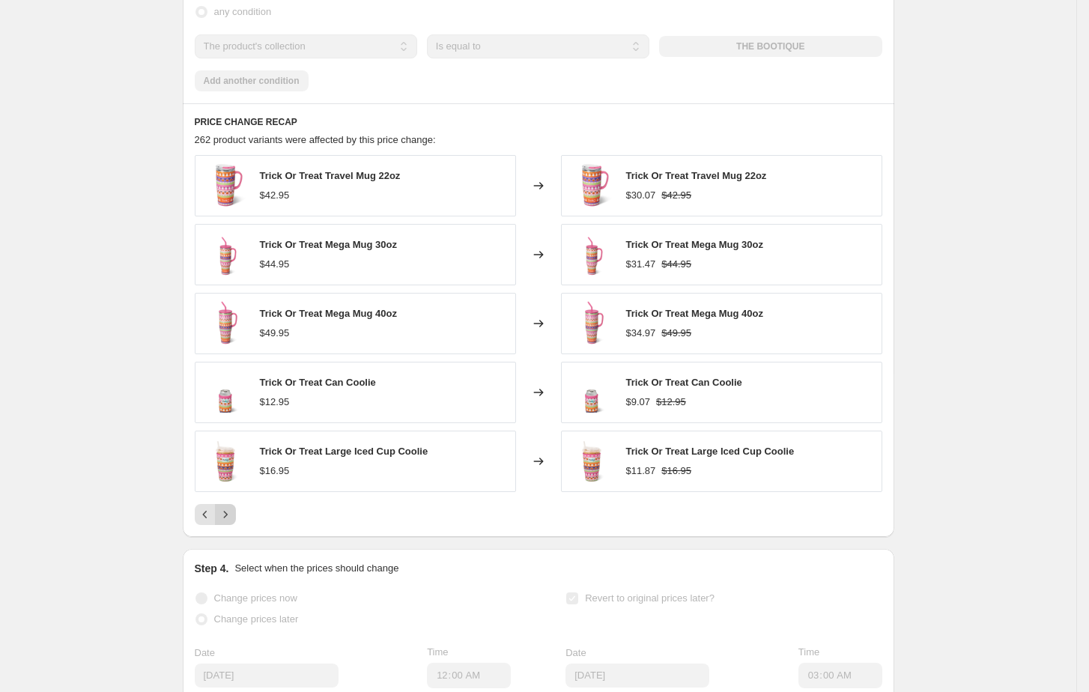
click at [233, 522] on icon "Next" at bounding box center [225, 514] width 15 height 15
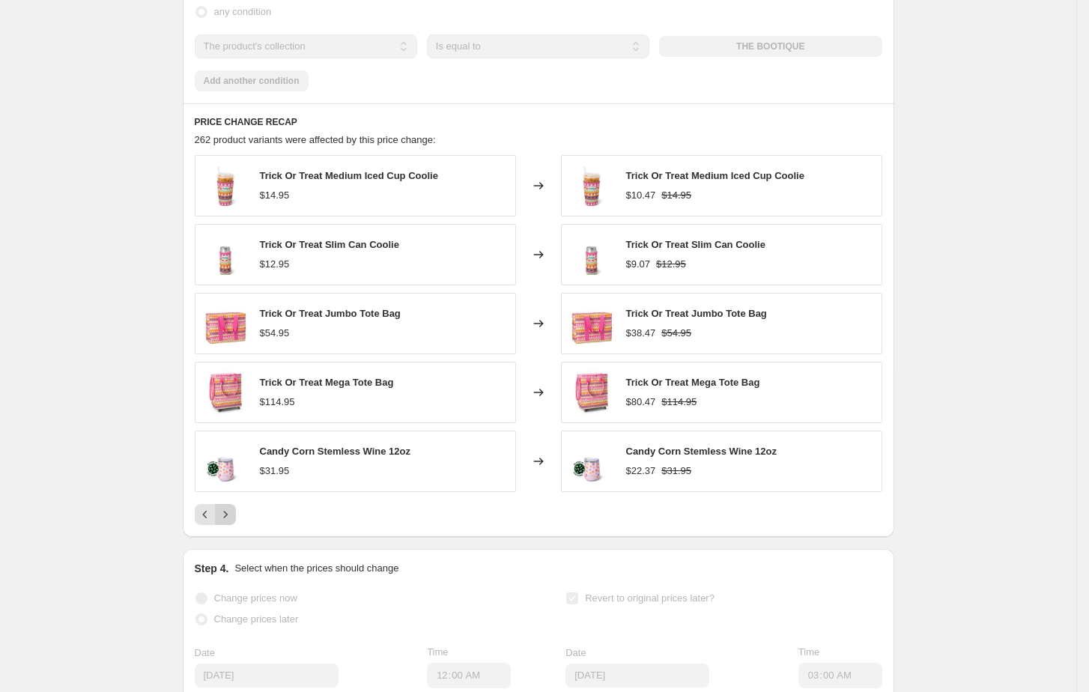
click at [233, 522] on icon "Next" at bounding box center [225, 514] width 15 height 15
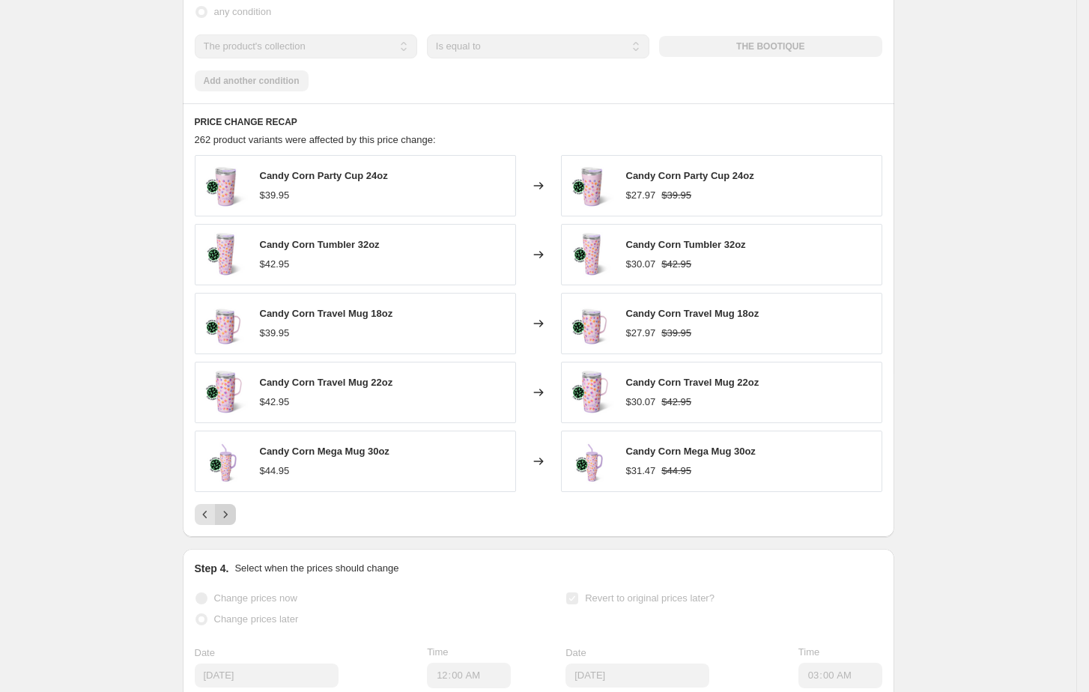
click at [233, 522] on icon "Next" at bounding box center [225, 514] width 15 height 15
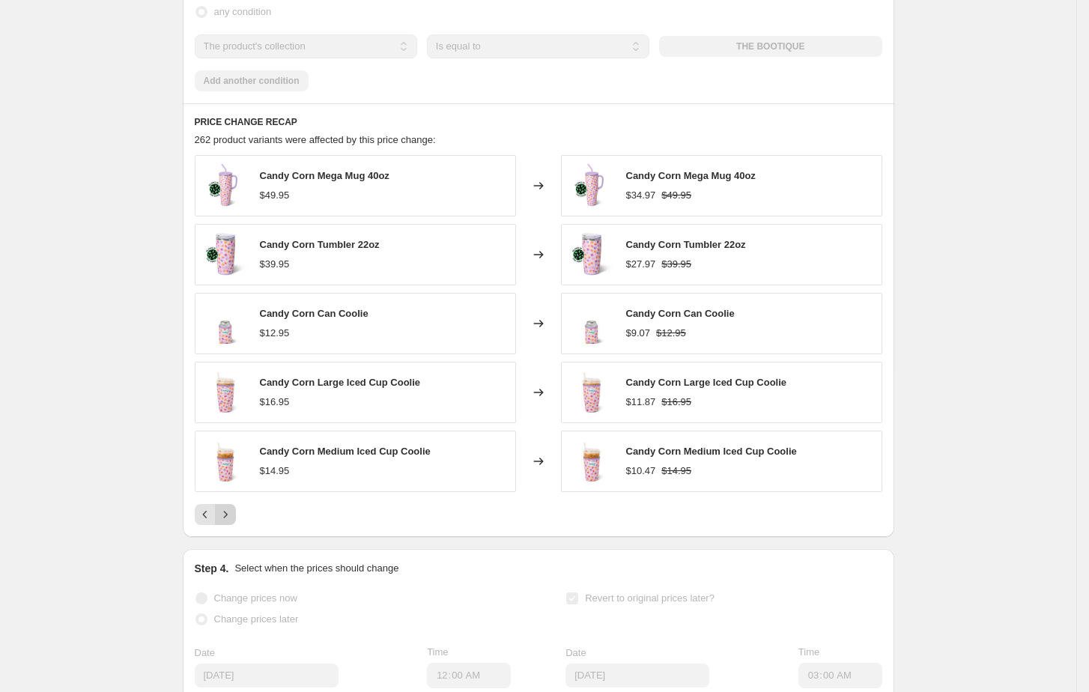
click at [233, 522] on icon "Next" at bounding box center [225, 514] width 15 height 15
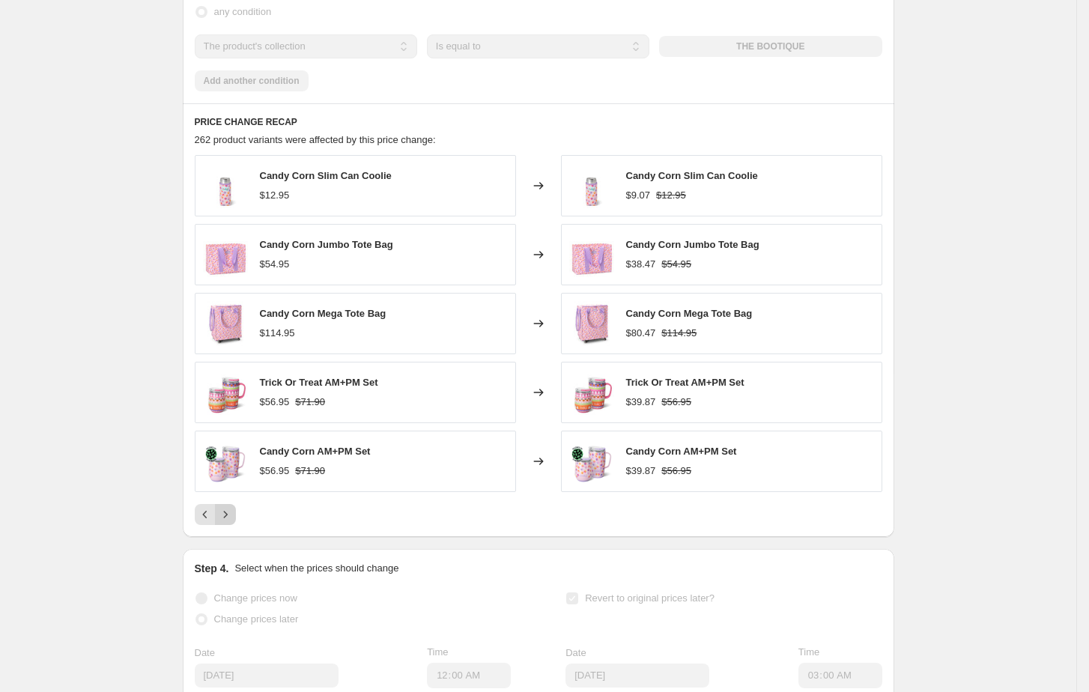
click at [233, 522] on icon "Next" at bounding box center [225, 514] width 15 height 15
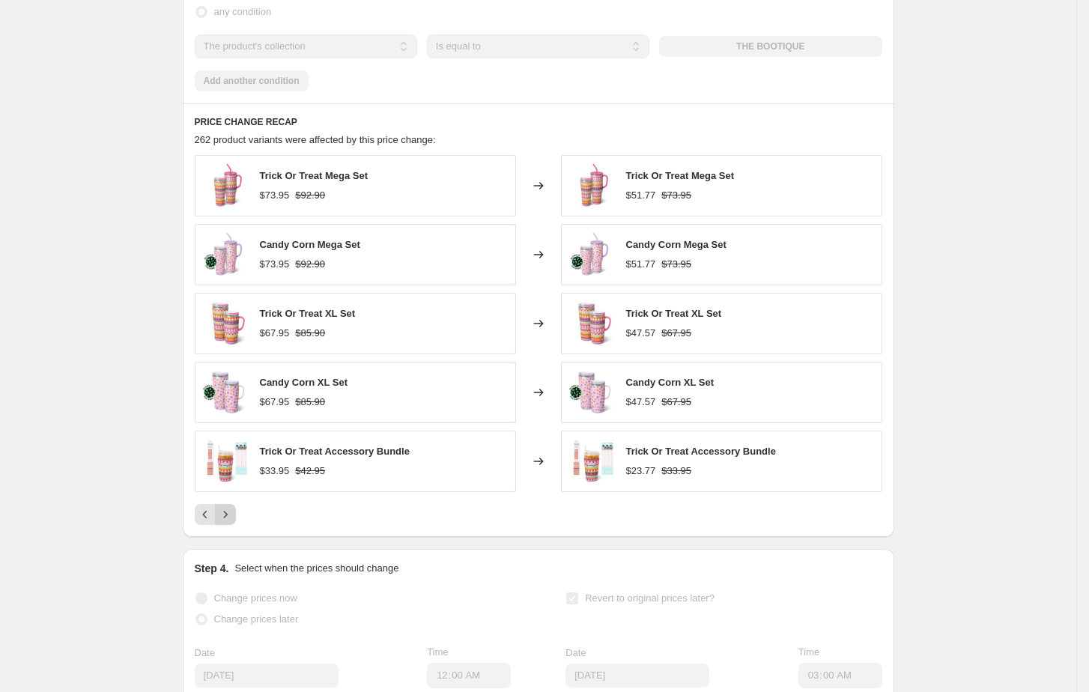
click at [233, 522] on icon "Next" at bounding box center [225, 514] width 15 height 15
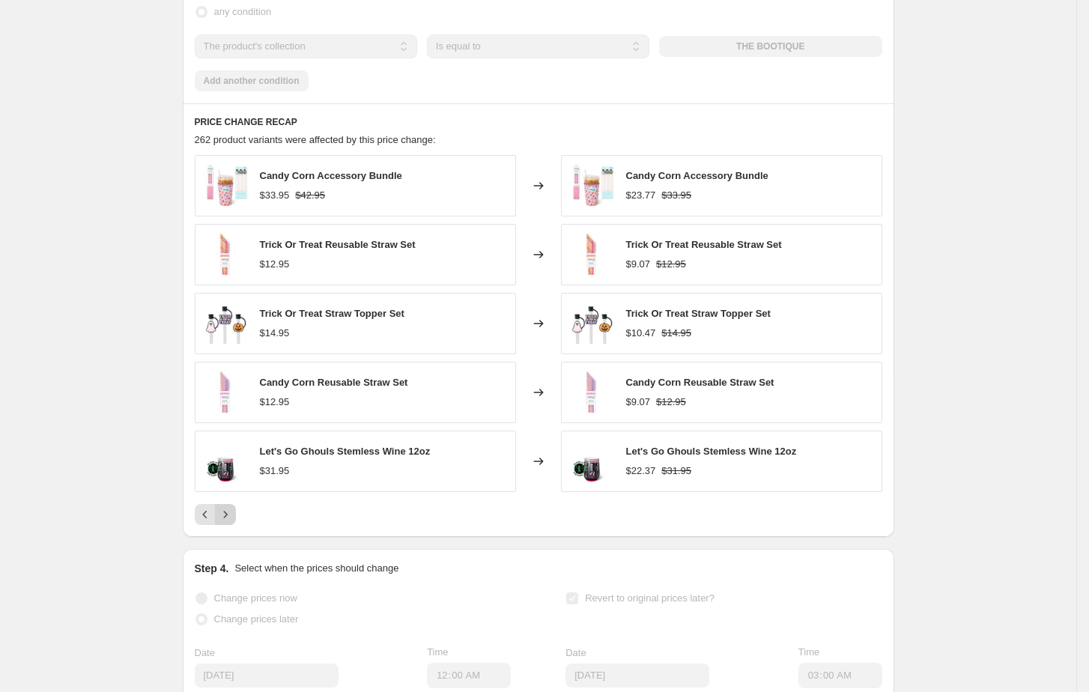
click at [233, 522] on icon "Next" at bounding box center [225, 514] width 15 height 15
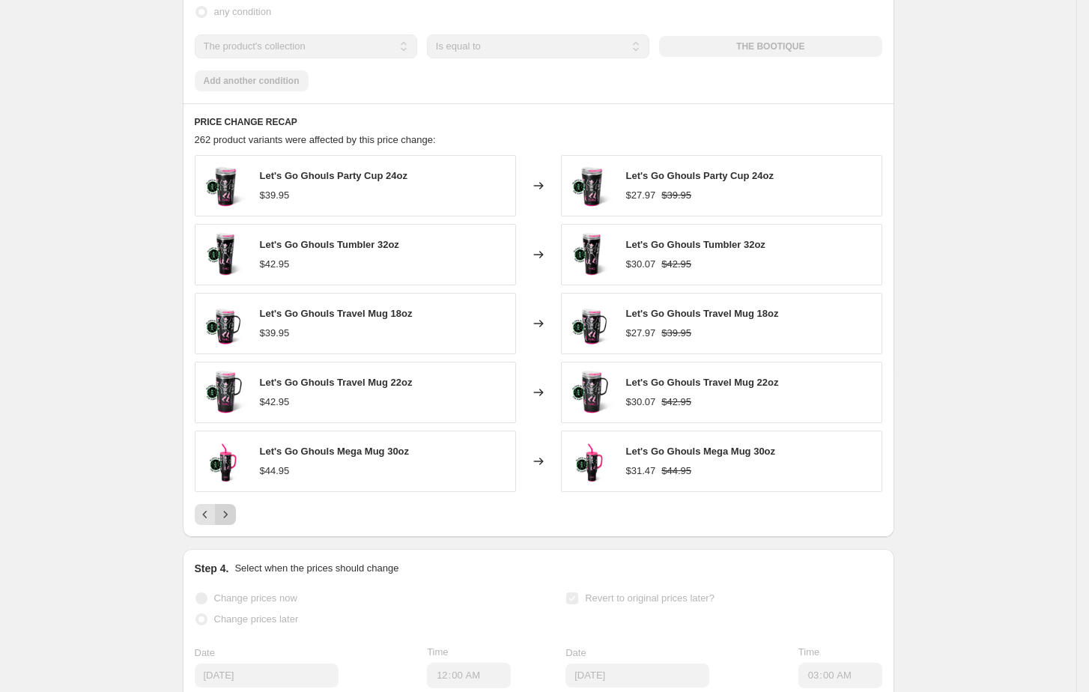
click at [233, 522] on icon "Next" at bounding box center [225, 514] width 15 height 15
